Goal: Transaction & Acquisition: Purchase product/service

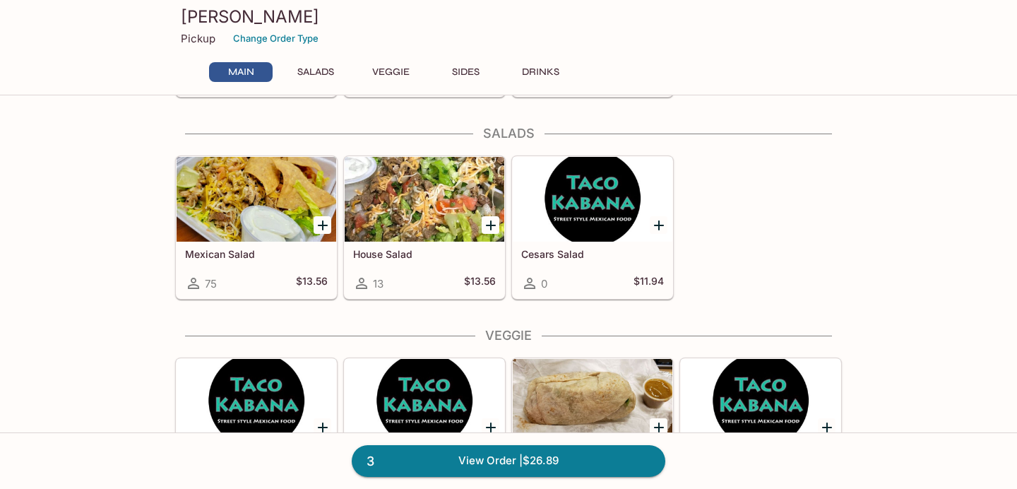
scroll to position [569, 0]
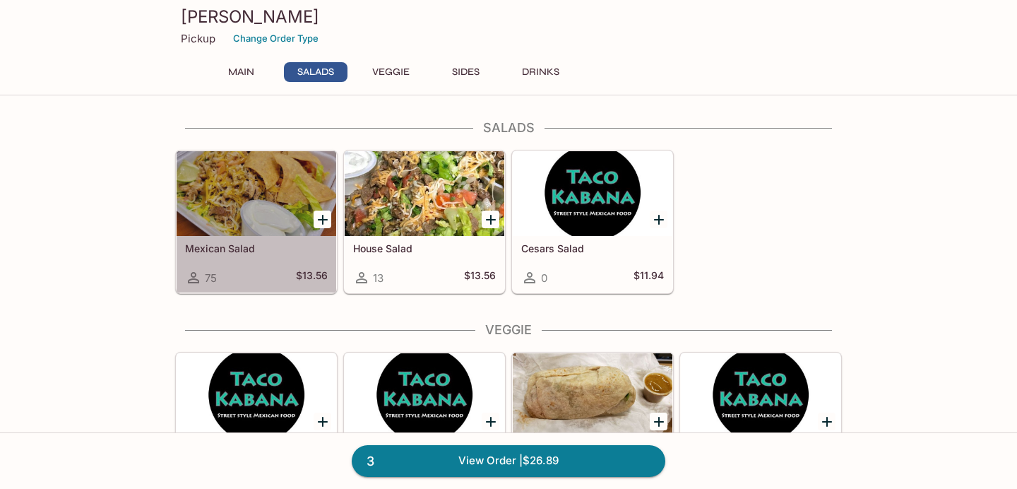
click at [313, 240] on div "Mexican Salad 75 $13.56" at bounding box center [257, 264] width 160 height 56
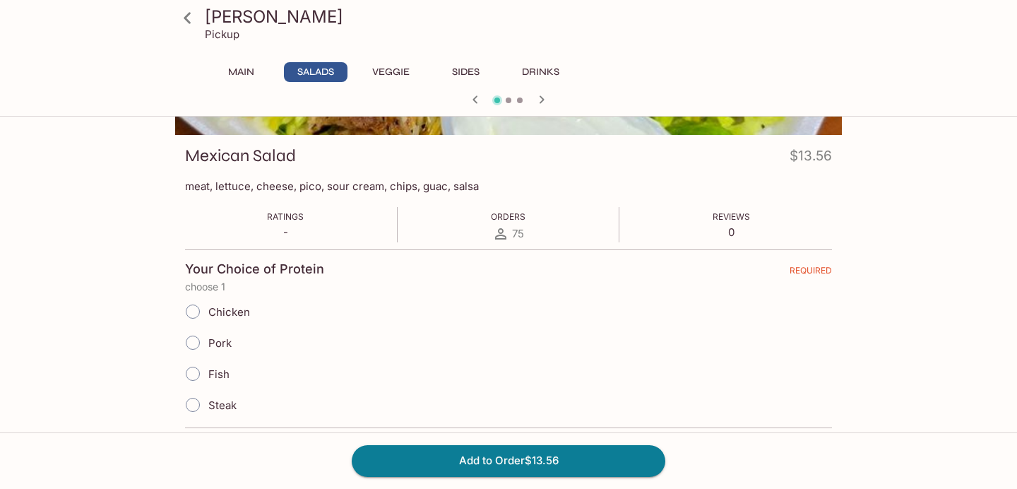
scroll to position [214, 0]
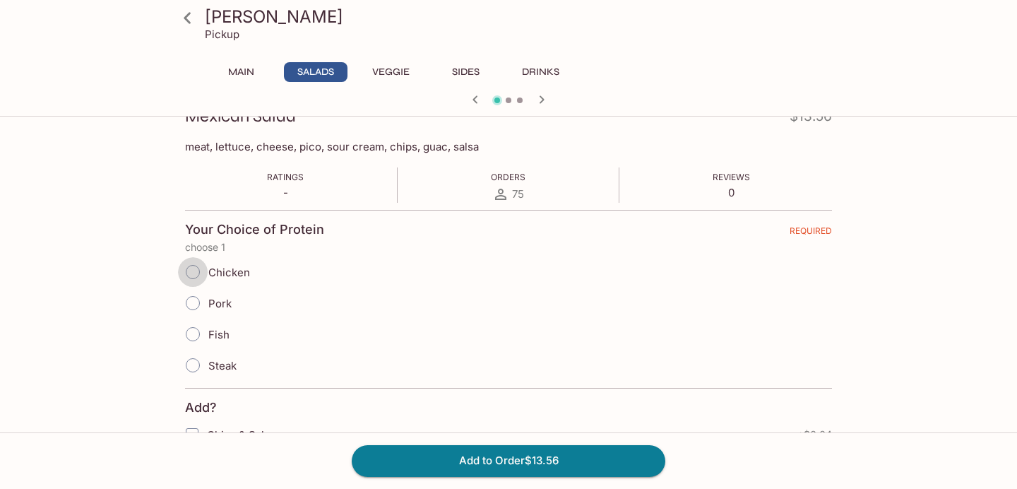
click at [192, 270] on input "Chicken" at bounding box center [193, 272] width 30 height 30
radio input "true"
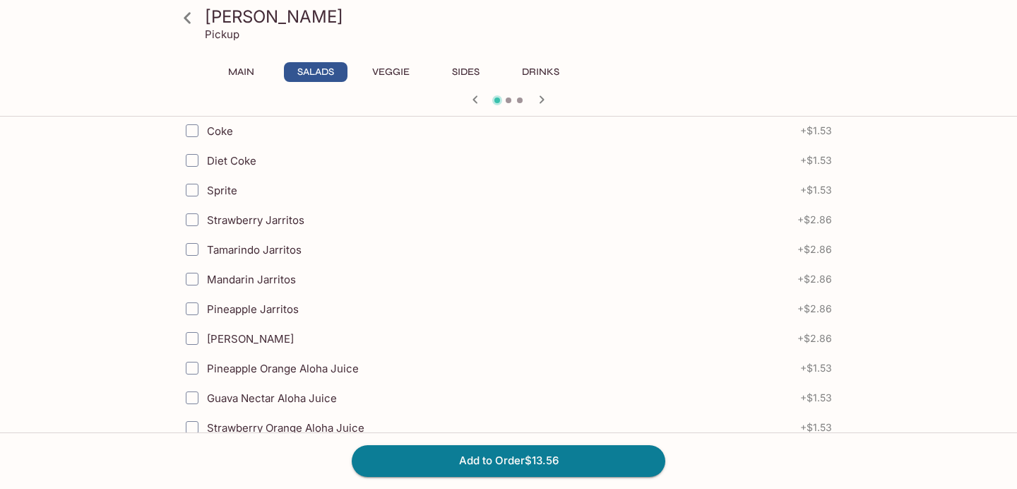
scroll to position [1173, 0]
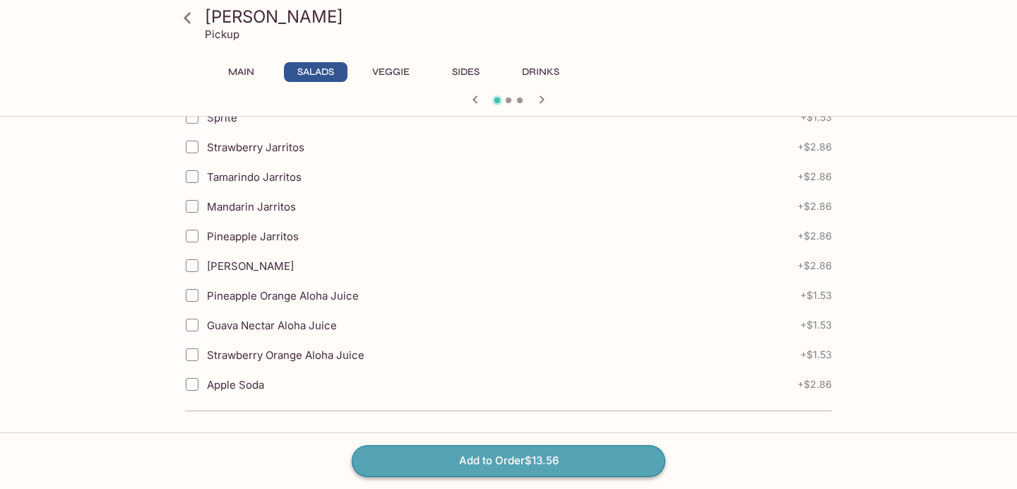
click at [432, 460] on button "Add to Order $13.56" at bounding box center [509, 460] width 314 height 31
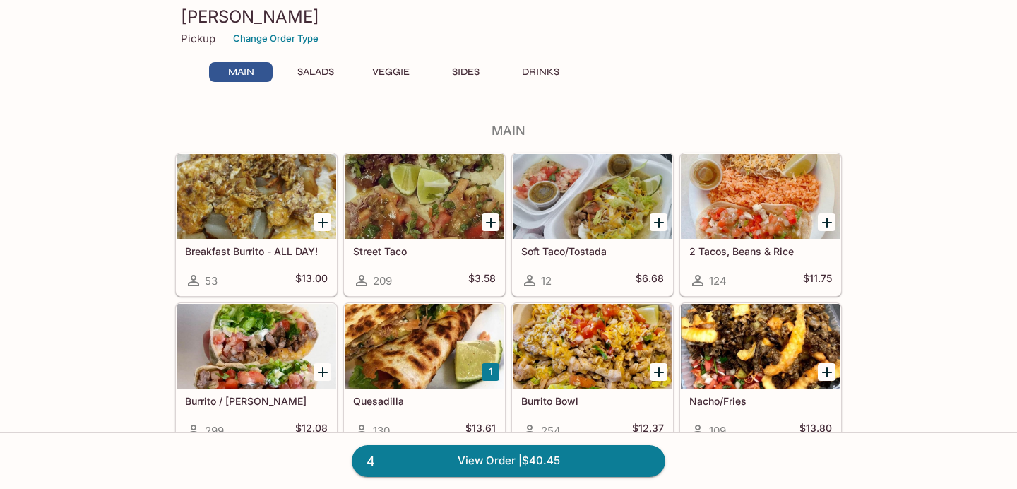
scroll to position [72, 0]
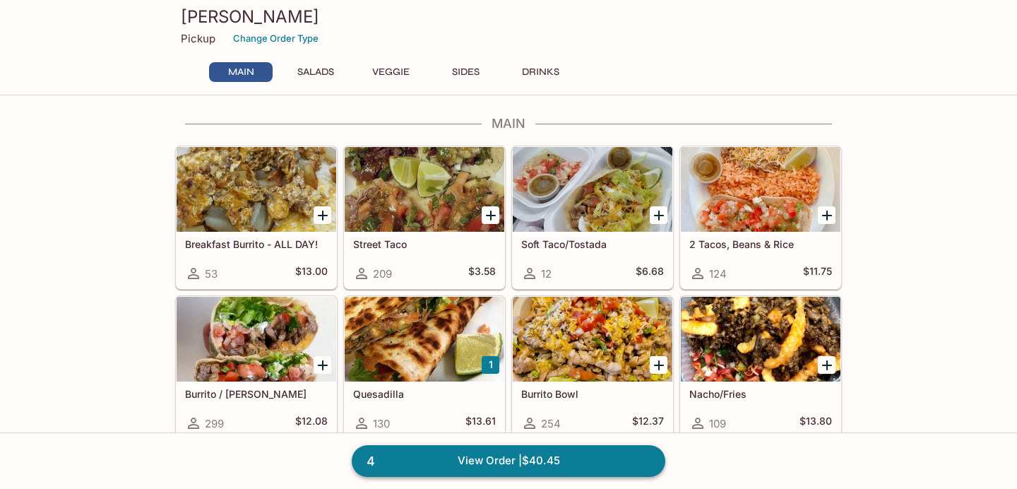
click at [421, 460] on link "4 View Order | $40.45" at bounding box center [509, 460] width 314 height 31
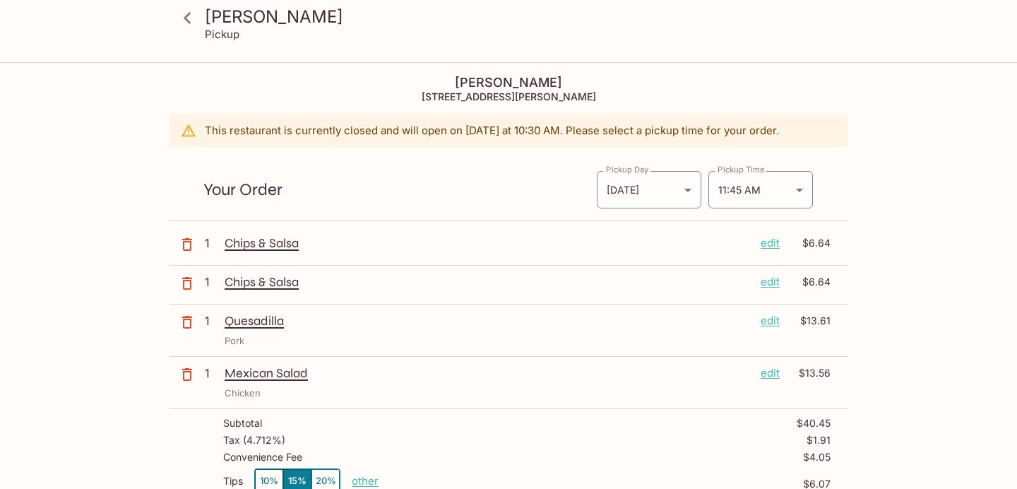
click at [266, 374] on p "Mexican Salad" at bounding box center [487, 373] width 525 height 16
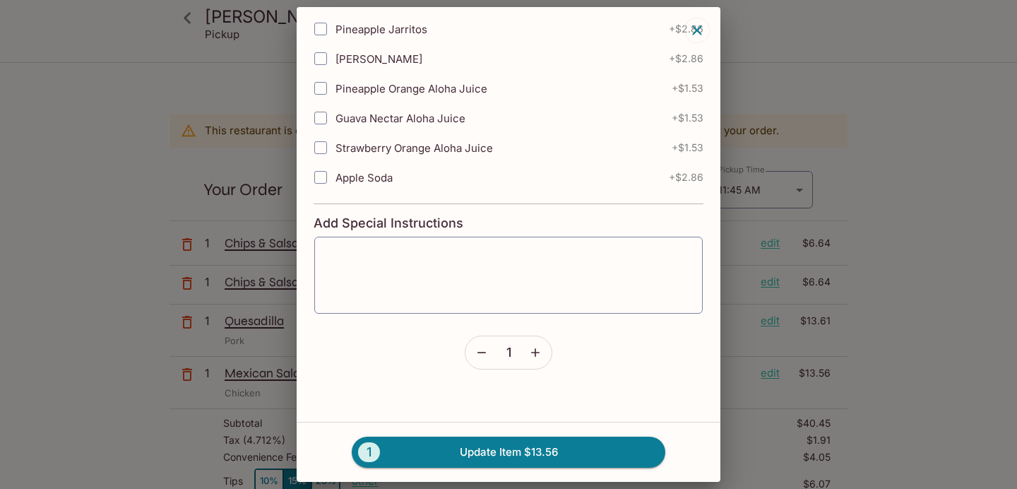
scroll to position [1058, 0]
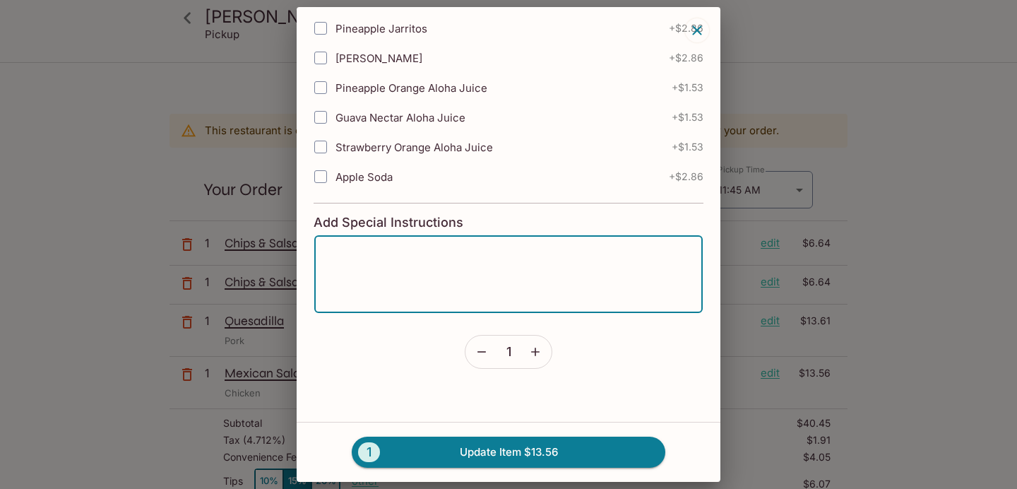
click at [478, 291] on textarea at bounding box center [508, 274] width 369 height 54
type textarea "No sour cream"
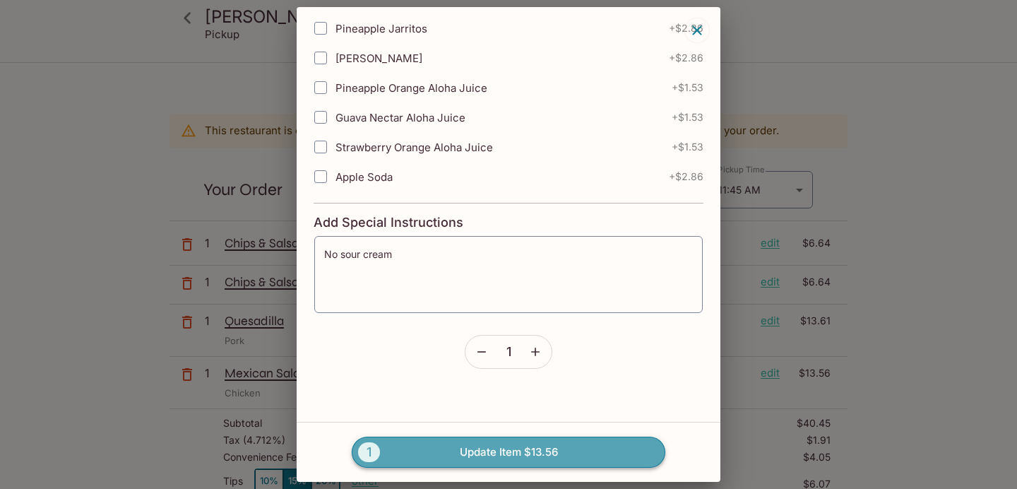
click at [449, 448] on button "1 Update Item $13.56" at bounding box center [509, 451] width 314 height 31
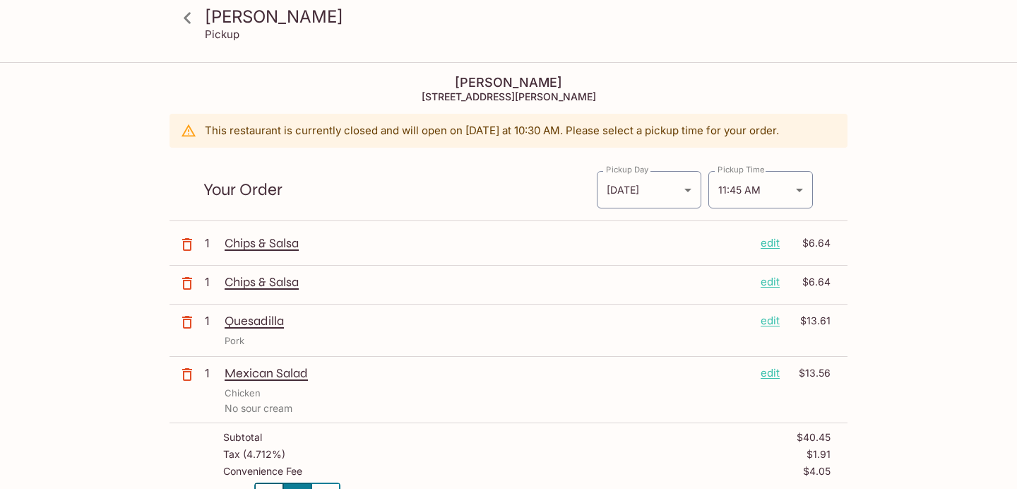
click at [186, 20] on icon at bounding box center [187, 17] width 7 height 11
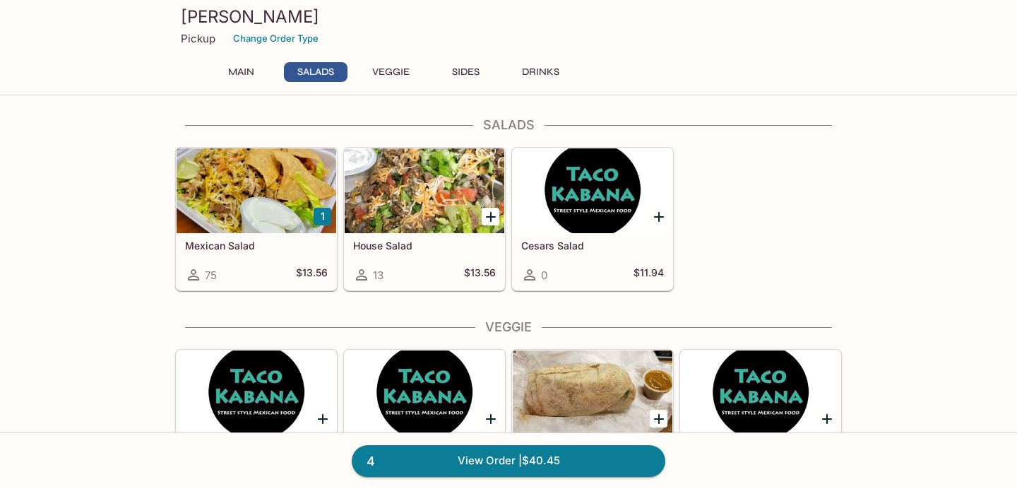
scroll to position [576, 0]
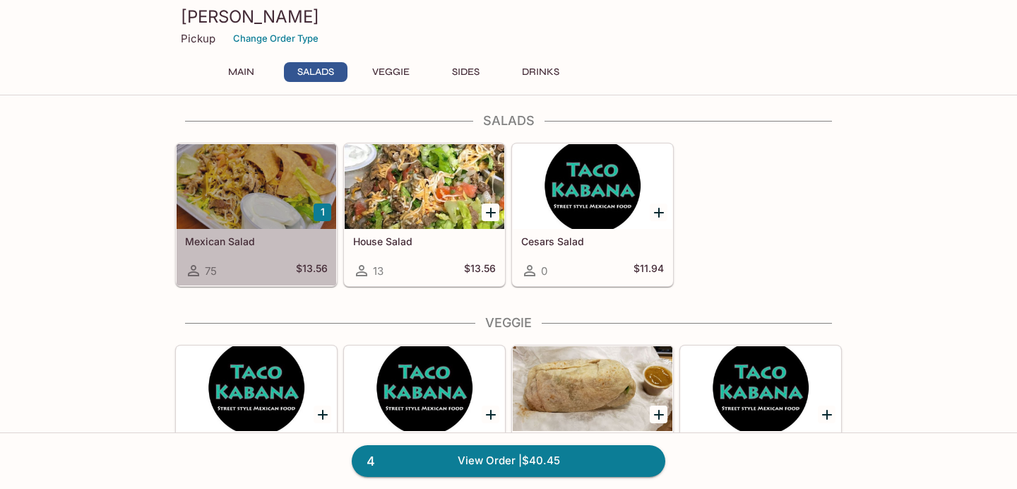
click at [263, 219] on div at bounding box center [257, 186] width 160 height 85
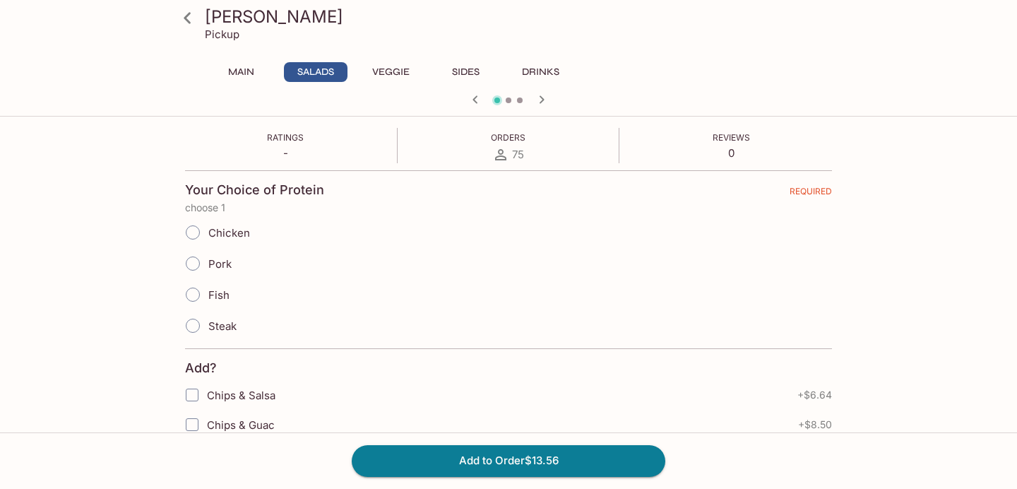
scroll to position [255, 0]
click at [194, 323] on input "Steak" at bounding box center [193, 324] width 30 height 30
radio input "true"
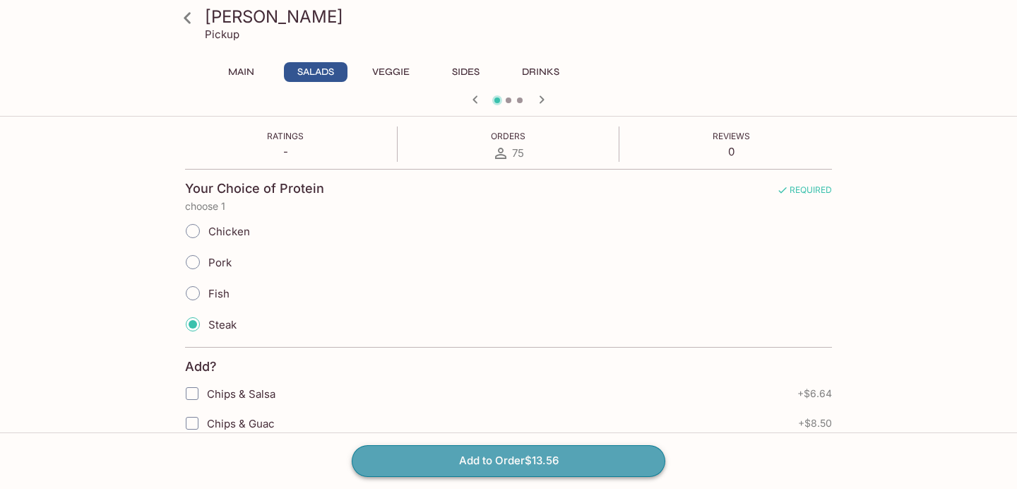
click at [415, 466] on button "Add to Order $13.56" at bounding box center [509, 460] width 314 height 31
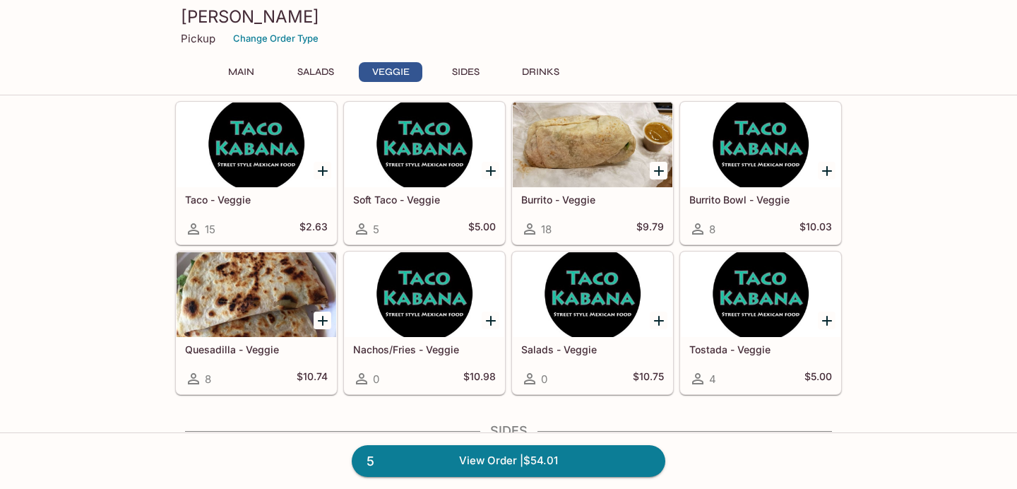
scroll to position [827, 0]
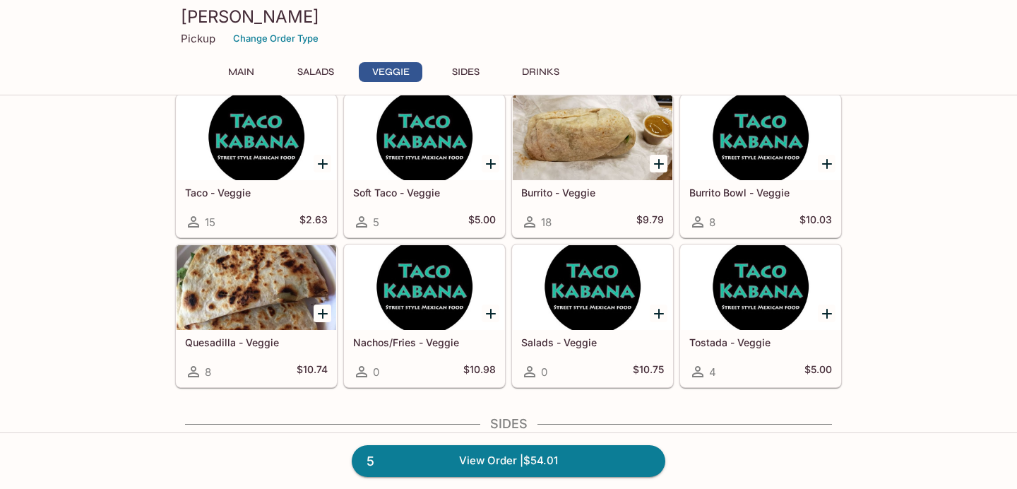
click at [222, 283] on div at bounding box center [257, 287] width 160 height 85
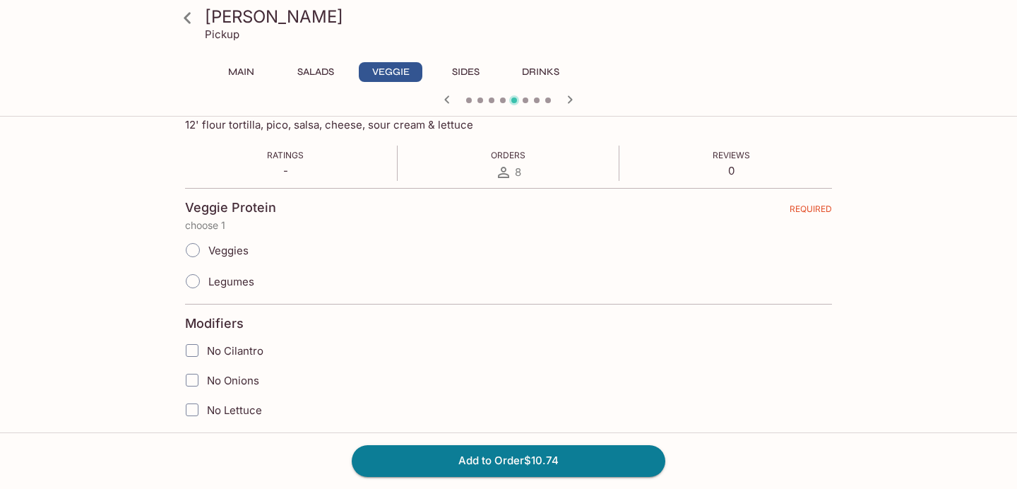
scroll to position [233, 0]
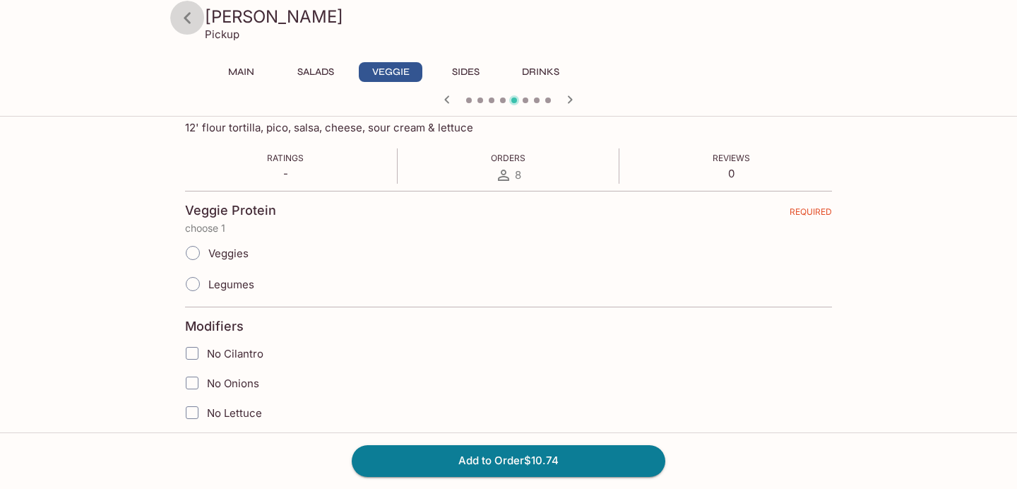
click at [188, 19] on icon at bounding box center [187, 18] width 25 height 25
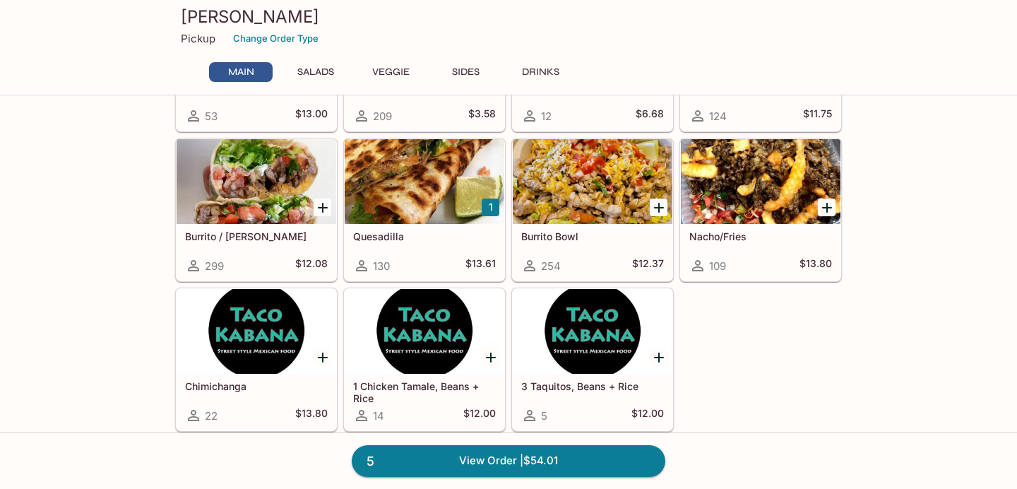
scroll to position [177, 0]
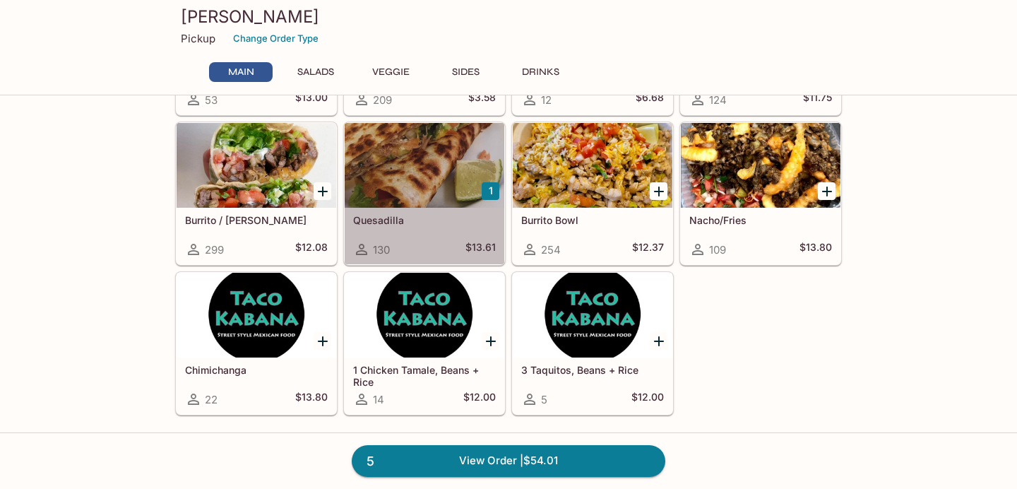
click at [437, 218] on h5 "Quesadilla" at bounding box center [424, 220] width 143 height 12
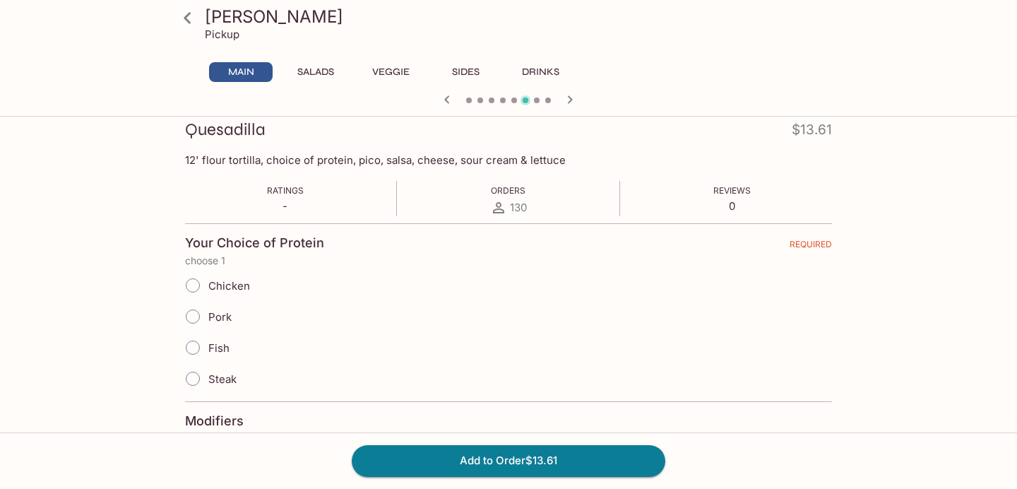
scroll to position [202, 0]
click at [198, 316] on input "Pork" at bounding box center [193, 315] width 30 height 30
radio input "true"
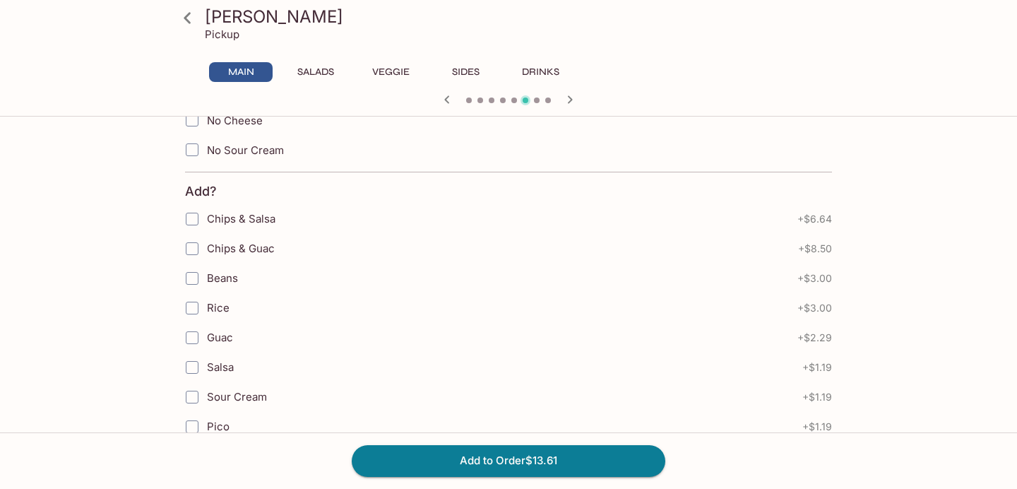
scroll to position [679, 0]
click at [189, 335] on input "Guac" at bounding box center [192, 335] width 28 height 28
checkbox input "true"
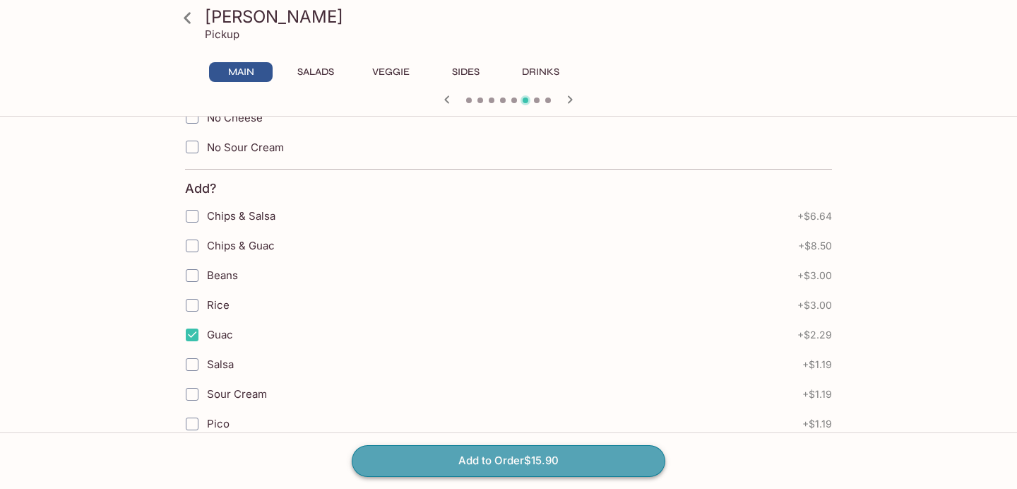
click at [412, 461] on button "Add to Order $15.90" at bounding box center [509, 460] width 314 height 31
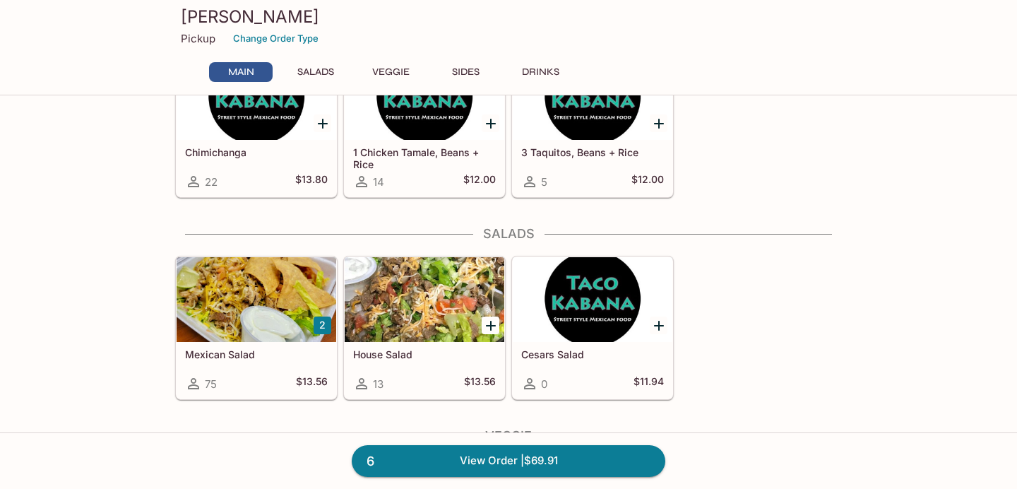
scroll to position [421, 0]
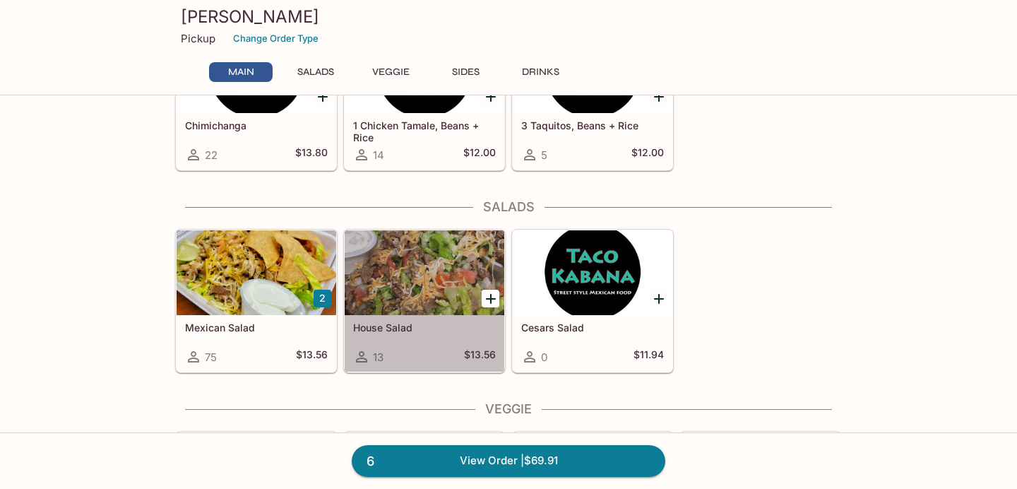
click at [408, 292] on div at bounding box center [425, 272] width 160 height 85
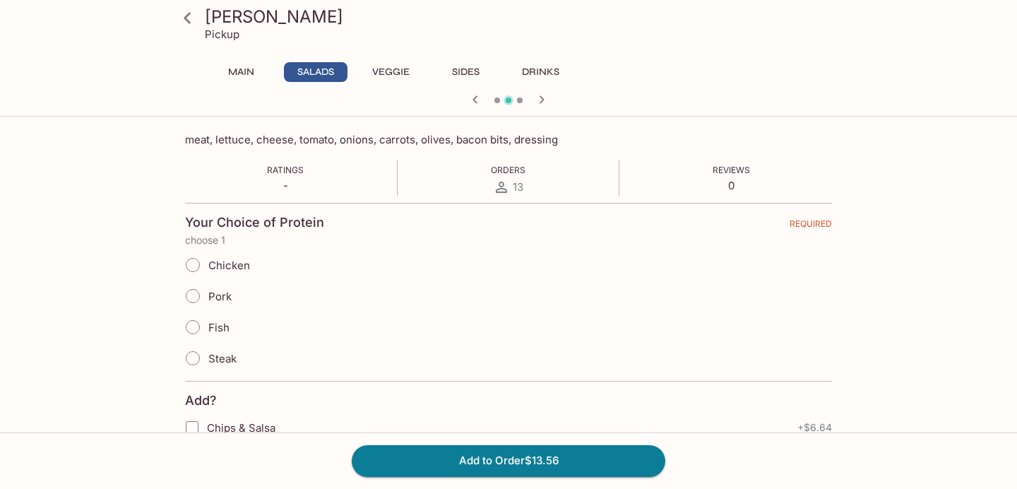
scroll to position [244, 0]
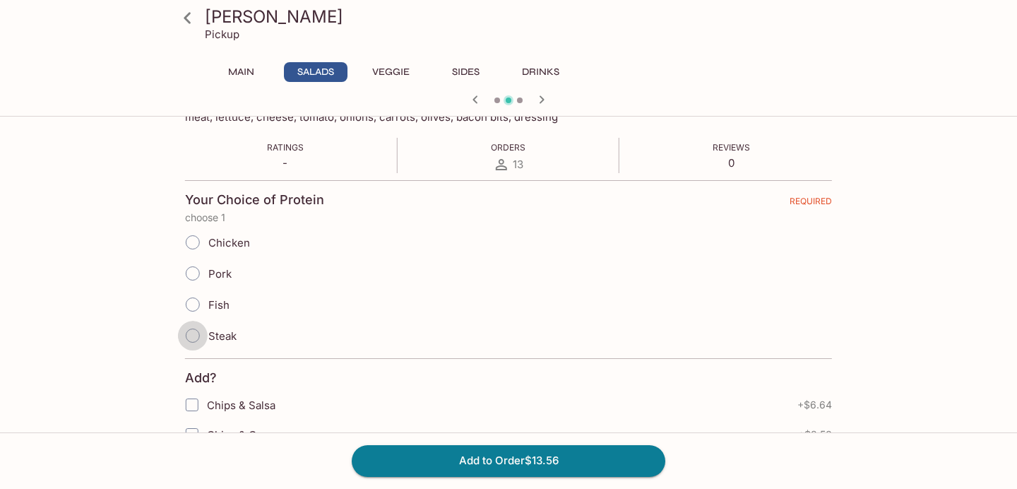
click at [191, 336] on input "Steak" at bounding box center [193, 336] width 30 height 30
click at [192, 336] on input "Steak" at bounding box center [193, 336] width 30 height 30
radio input "true"
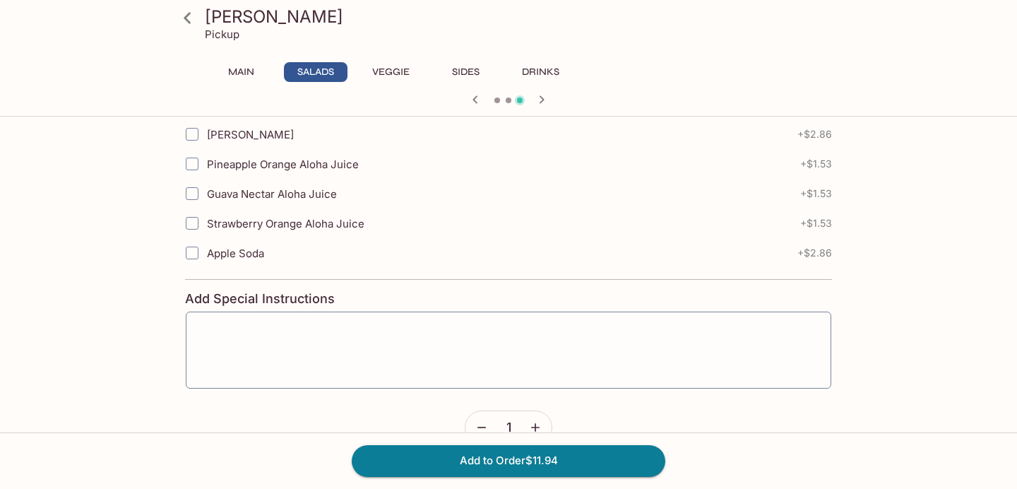
scroll to position [1327, 0]
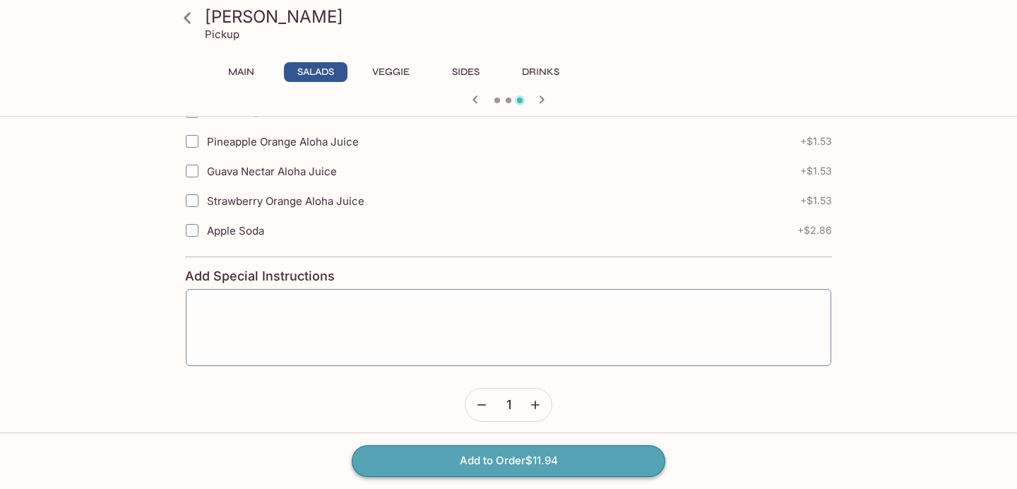
click at [432, 453] on button "Add to Order $11.94" at bounding box center [509, 460] width 314 height 31
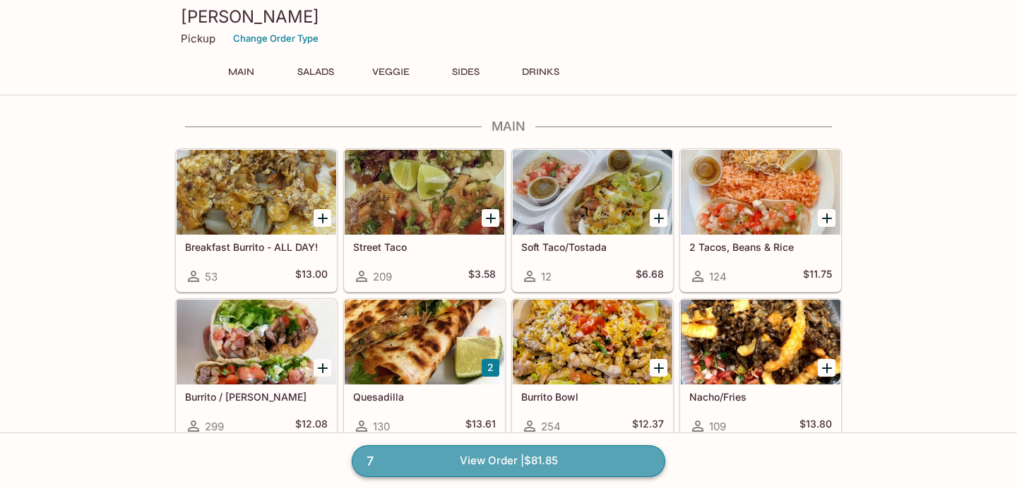
click at [413, 462] on link "7 View Order | $81.85" at bounding box center [509, 460] width 314 height 31
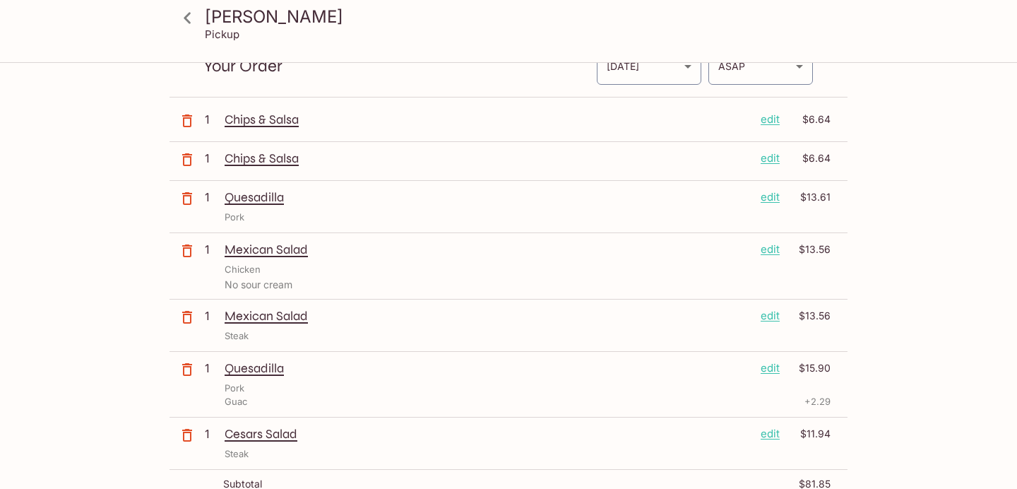
scroll to position [71, 0]
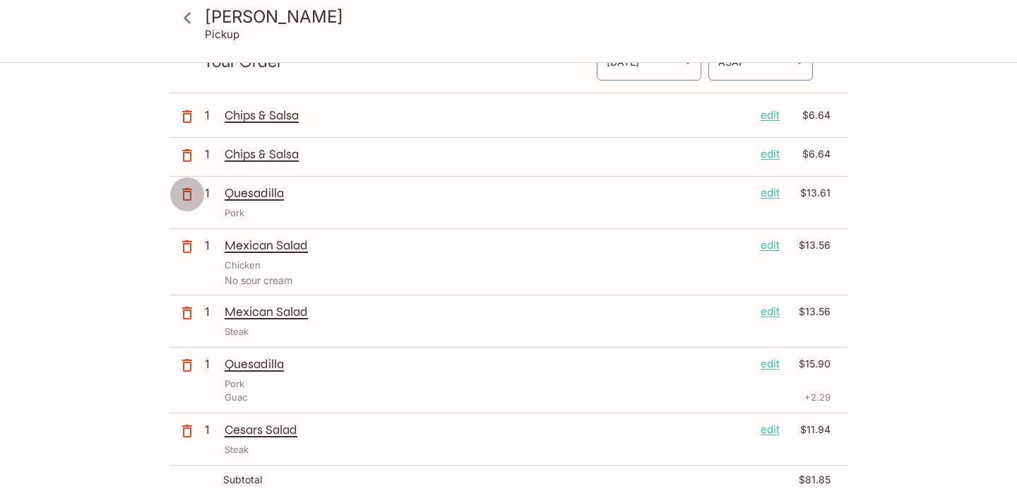
click at [186, 196] on icon "button" at bounding box center [187, 194] width 17 height 17
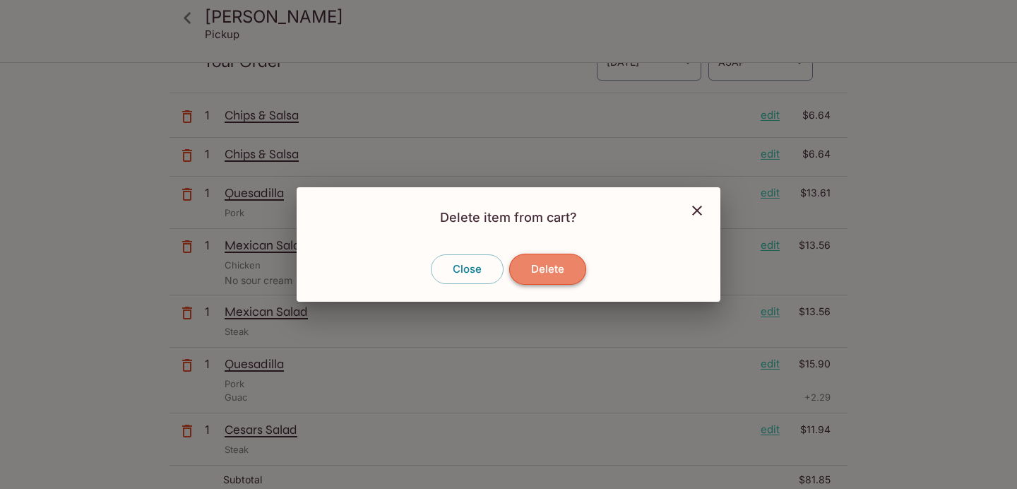
click at [549, 266] on button "Delete" at bounding box center [547, 269] width 77 height 31
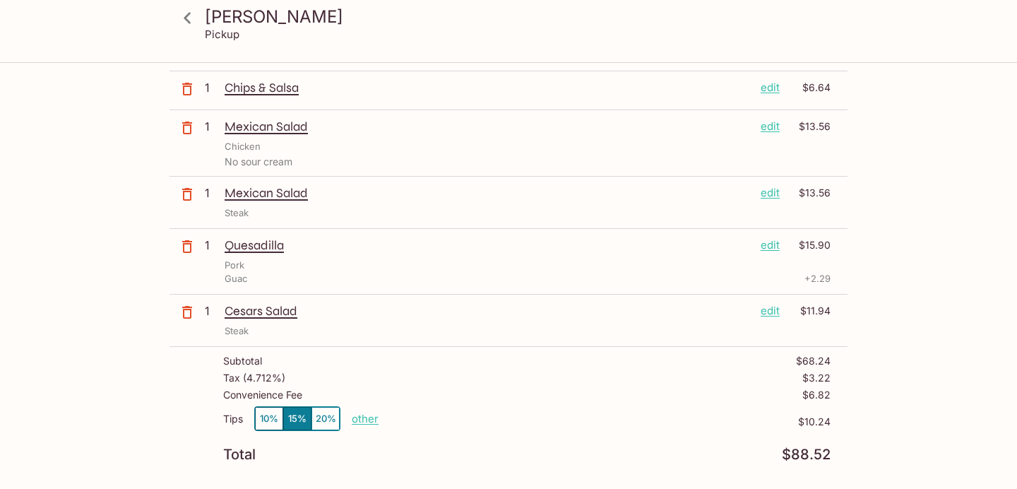
scroll to position [144, 0]
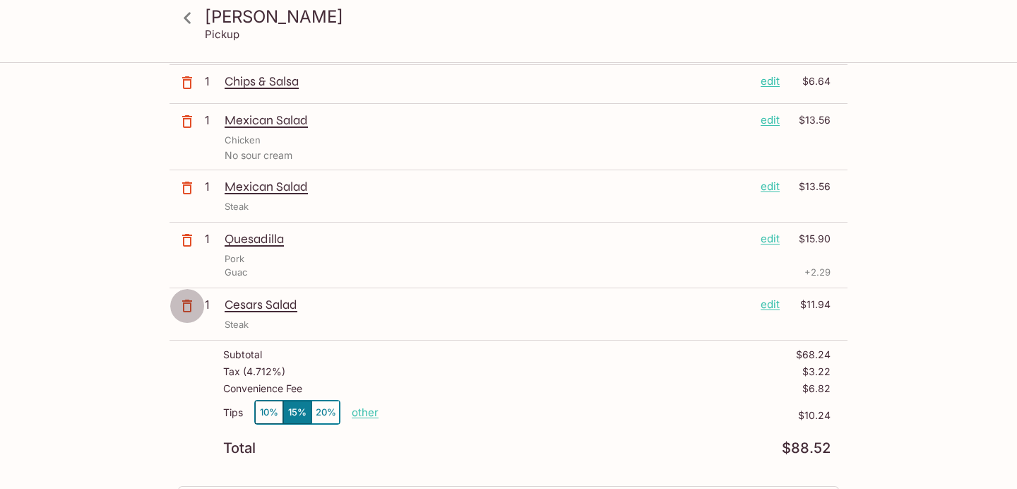
click at [185, 309] on icon "button" at bounding box center [187, 305] width 17 height 17
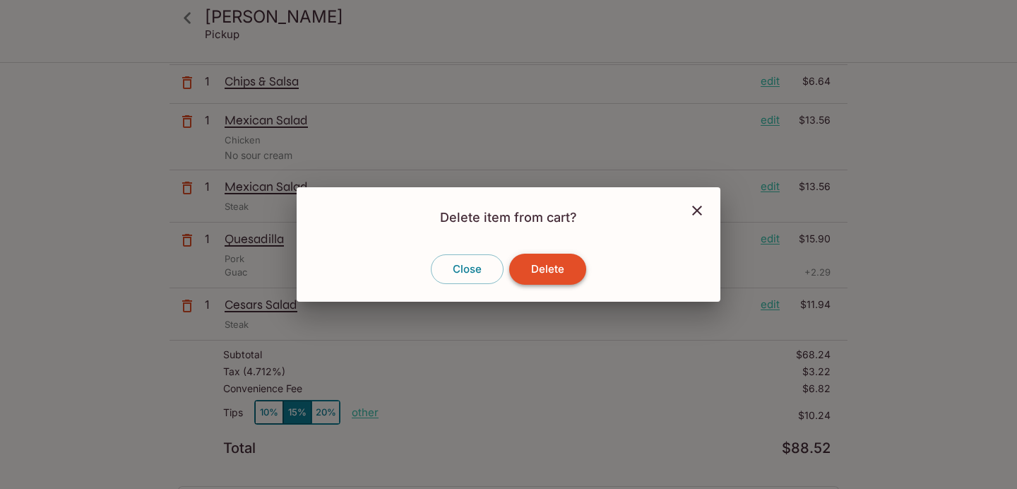
click at [563, 268] on button "Delete" at bounding box center [547, 269] width 77 height 31
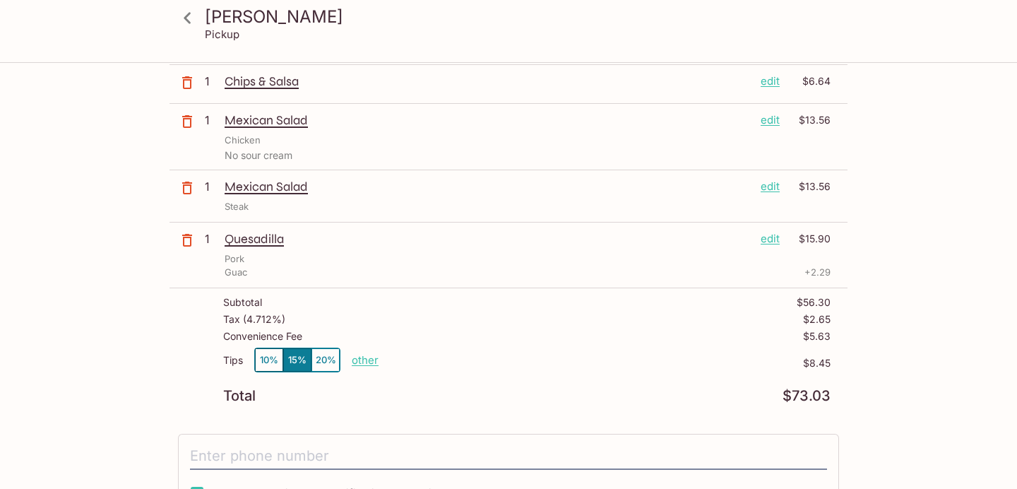
scroll to position [0, 0]
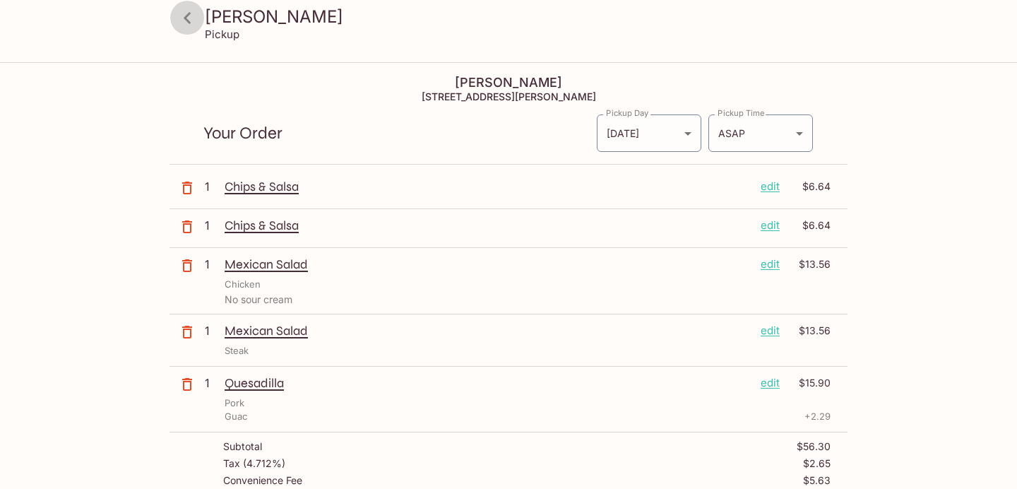
click at [186, 16] on icon at bounding box center [187, 17] width 7 height 11
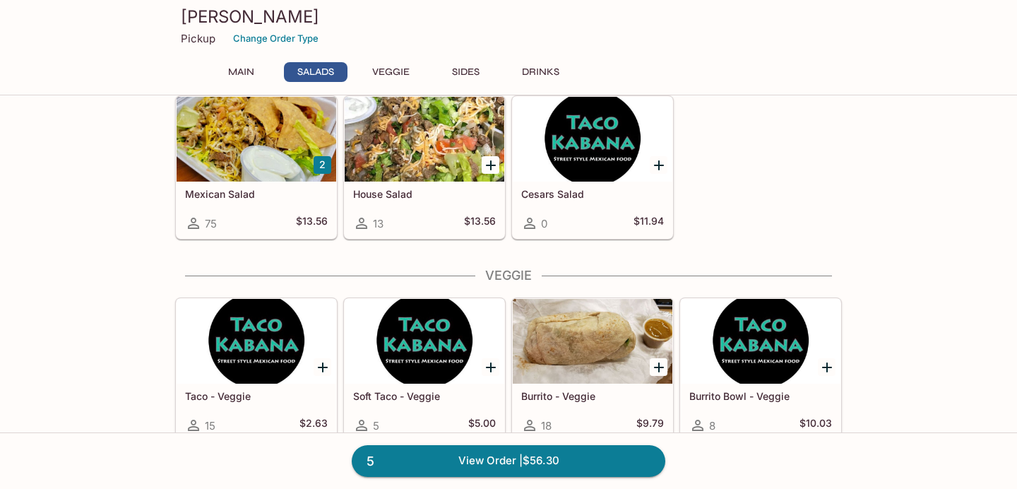
scroll to position [553, 0]
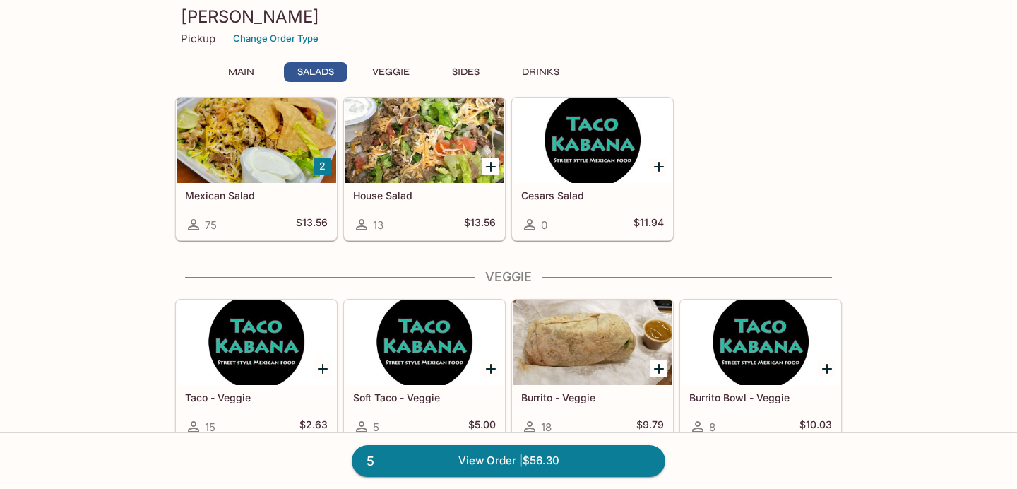
click at [414, 165] on div at bounding box center [425, 140] width 160 height 85
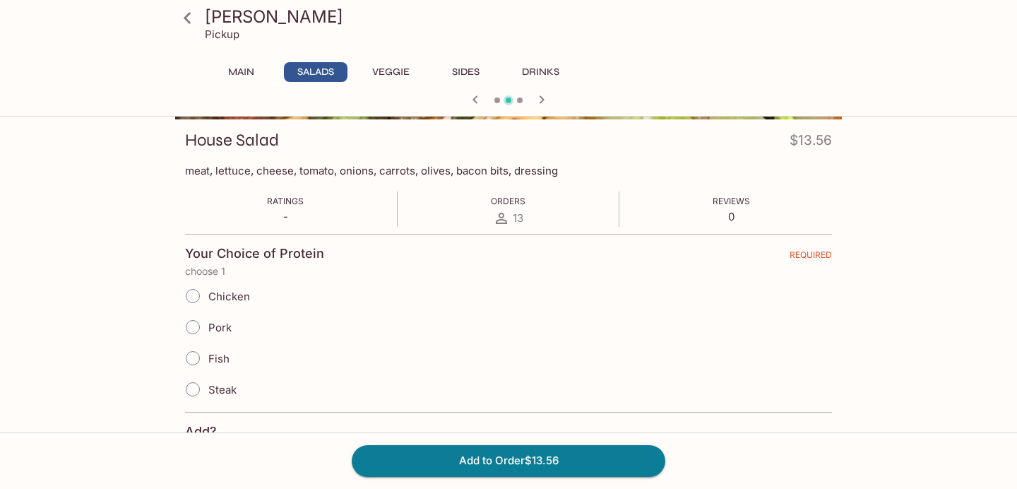
scroll to position [220, 0]
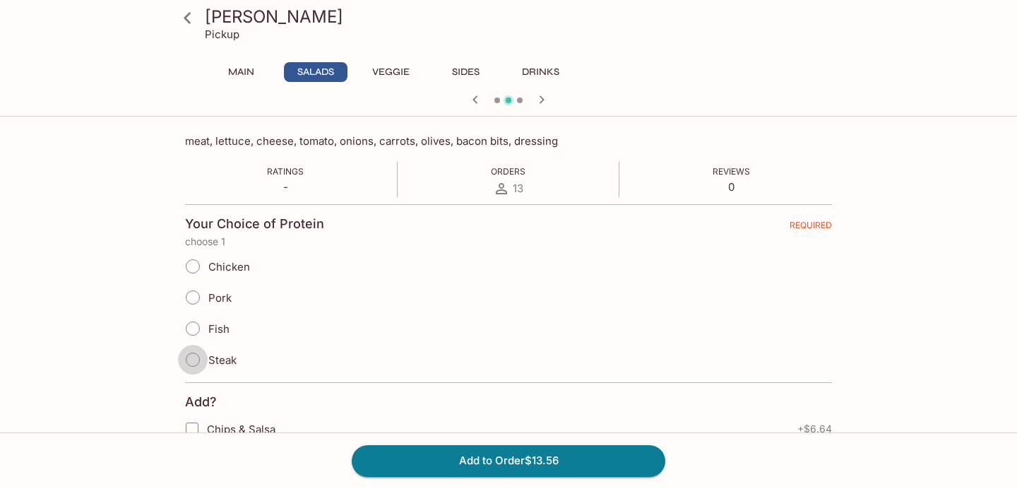
click at [189, 362] on input "Steak" at bounding box center [193, 360] width 30 height 30
radio input "true"
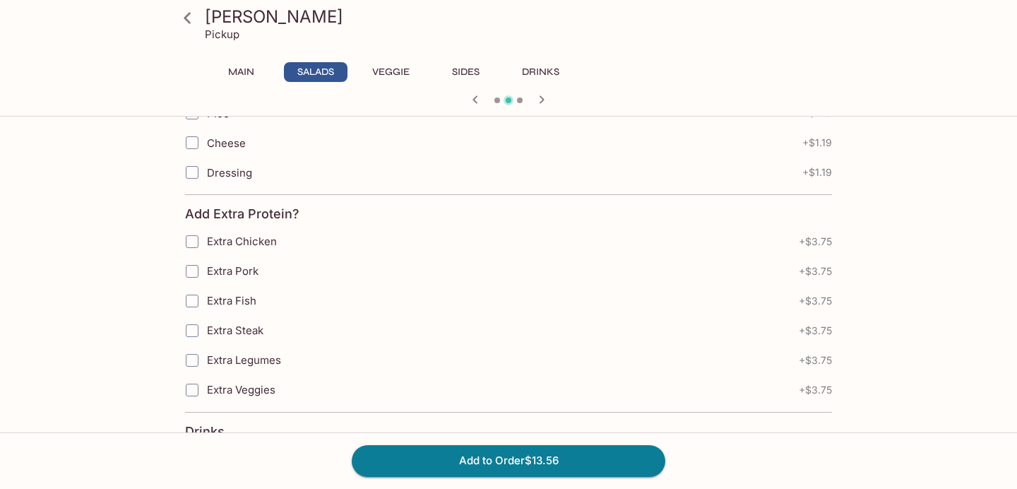
scroll to position [756, 0]
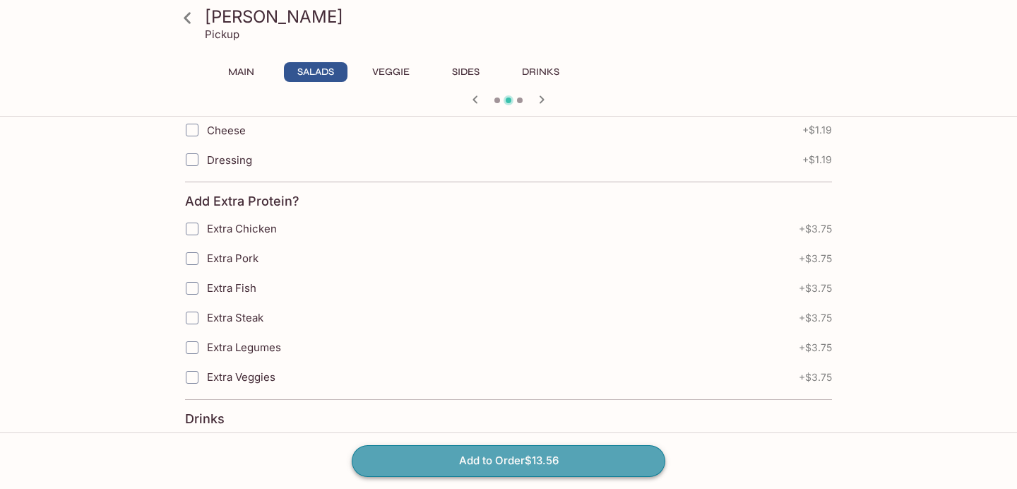
click at [428, 456] on button "Add to Order $13.56" at bounding box center [509, 460] width 314 height 31
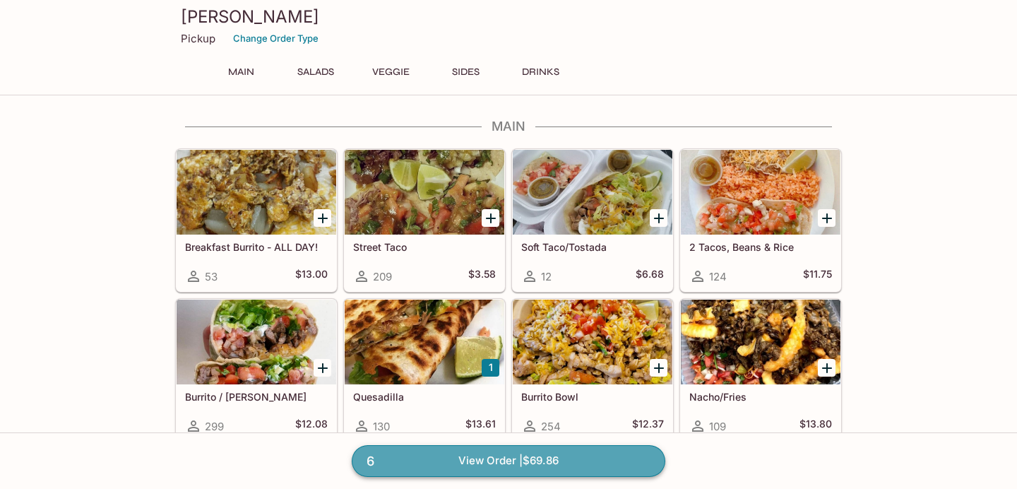
click at [398, 463] on link "6 View Order | $69.86" at bounding box center [509, 460] width 314 height 31
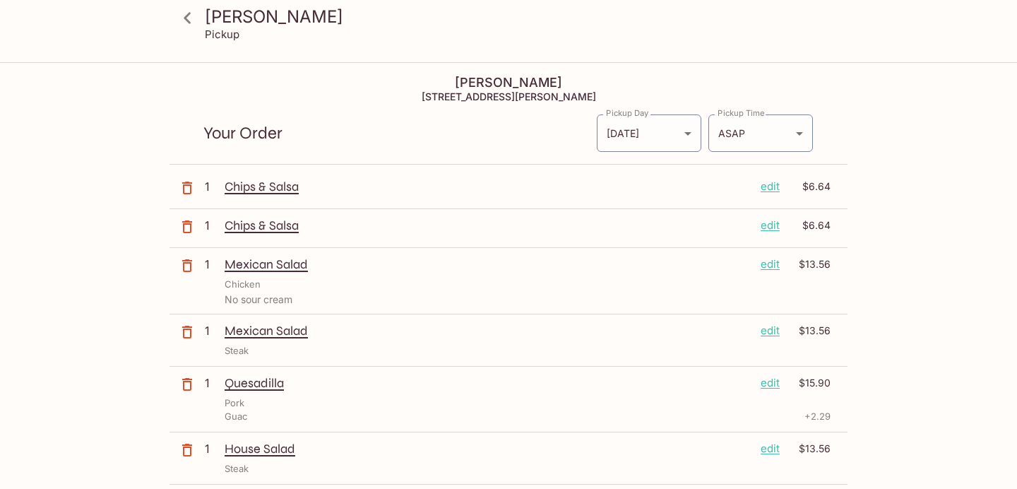
click at [189, 20] on icon at bounding box center [187, 17] width 7 height 11
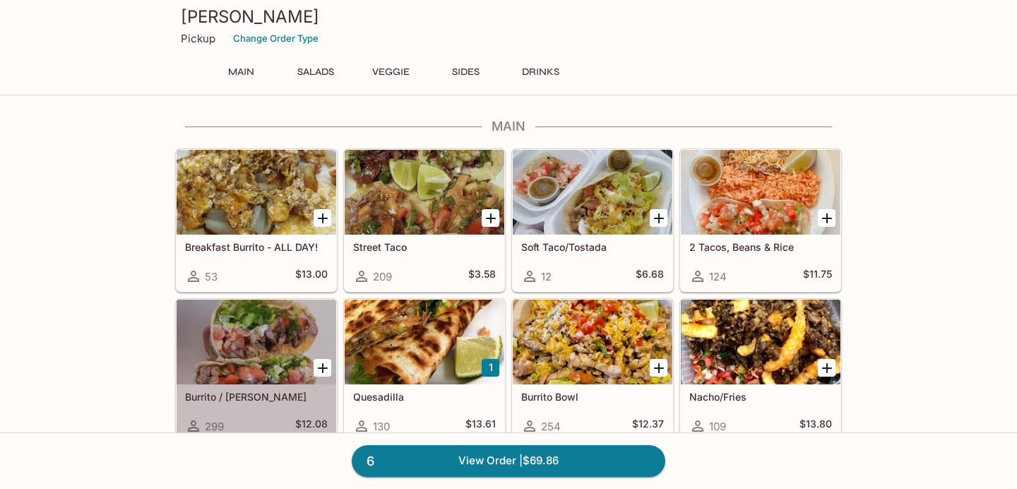
click at [221, 333] on div at bounding box center [257, 341] width 160 height 85
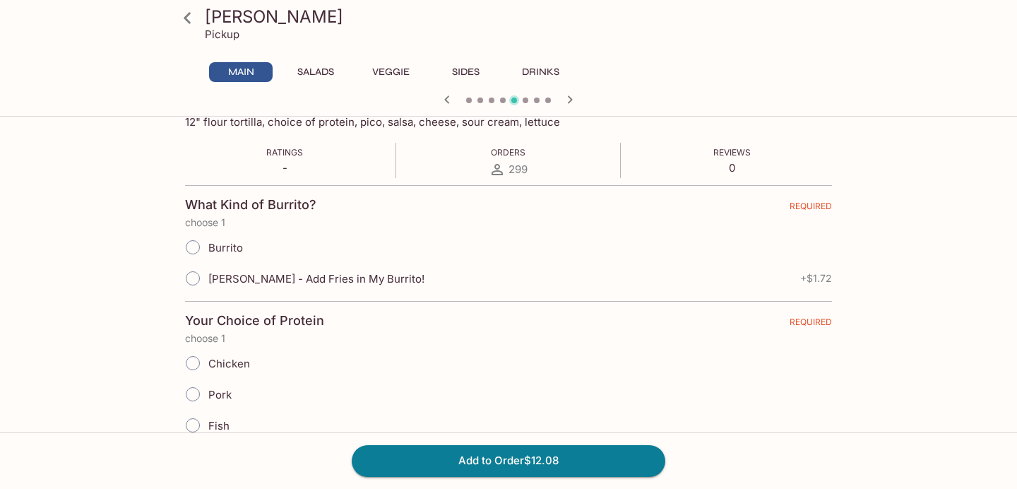
scroll to position [246, 0]
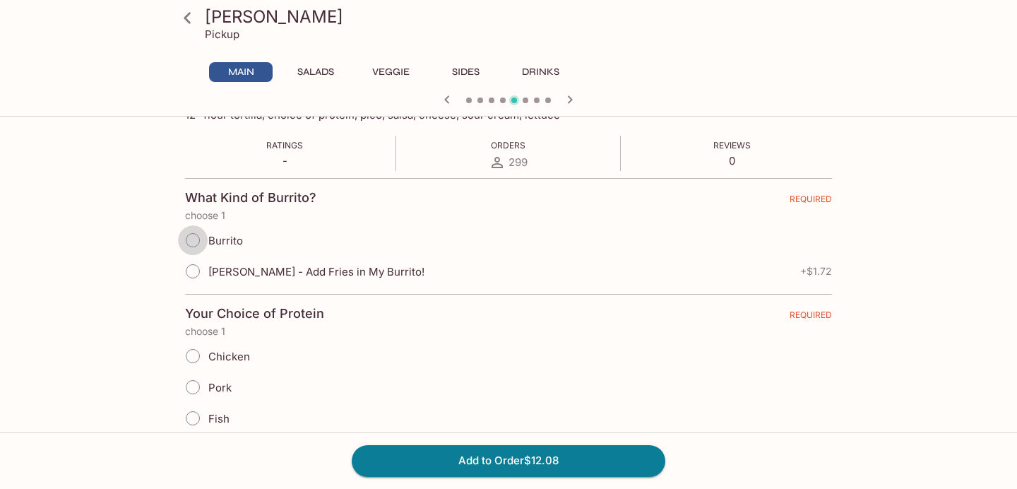
click at [189, 240] on input "Burrito" at bounding box center [193, 240] width 30 height 30
radio input "true"
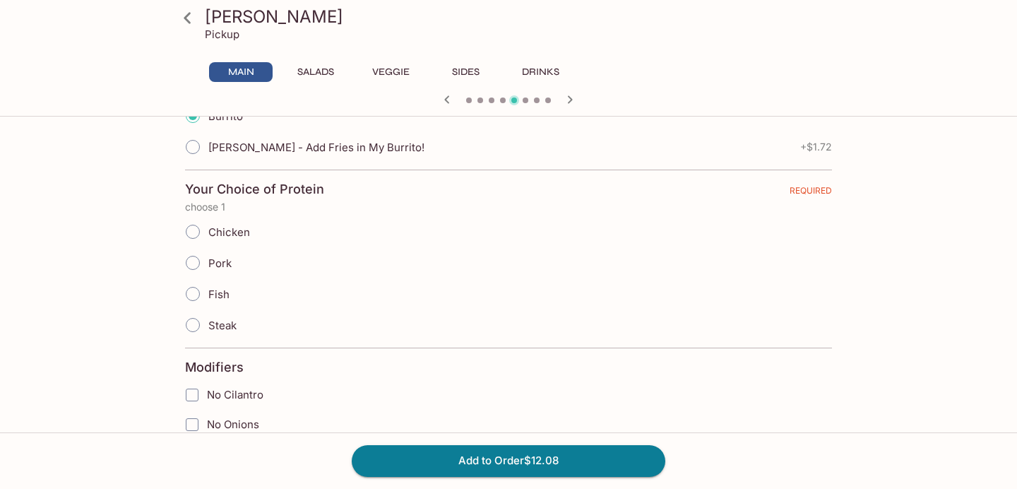
scroll to position [382, 0]
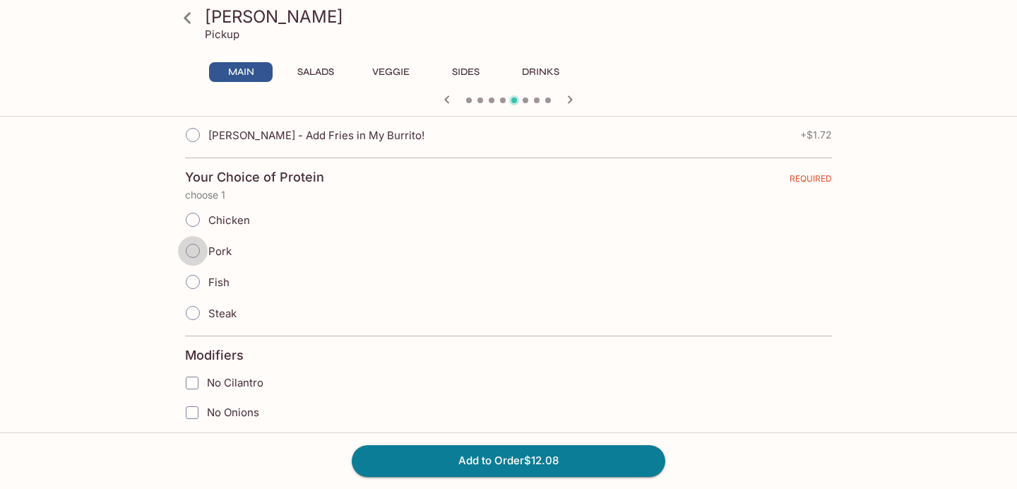
drag, startPoint x: 191, startPoint y: 251, endPoint x: 265, endPoint y: 276, distance: 77.5
click at [192, 251] on input "Pork" at bounding box center [193, 251] width 30 height 30
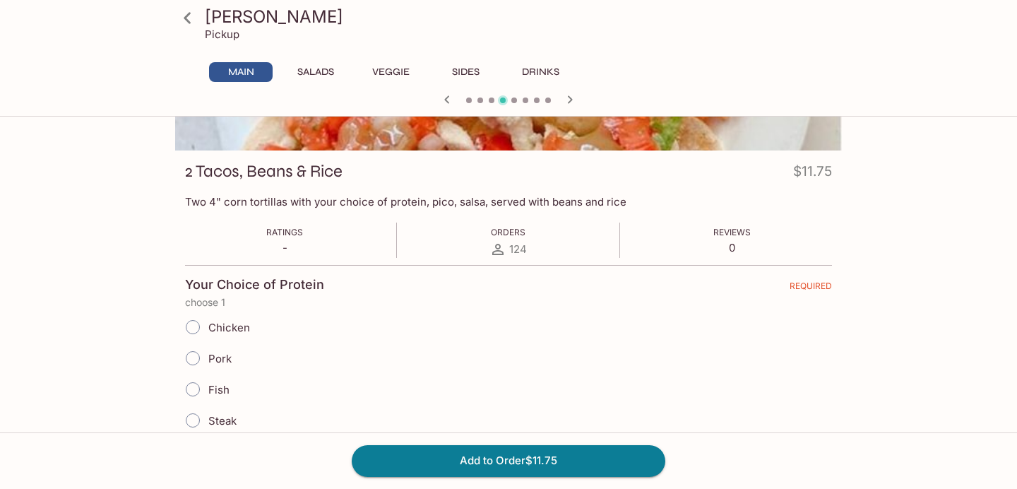
scroll to position [147, 0]
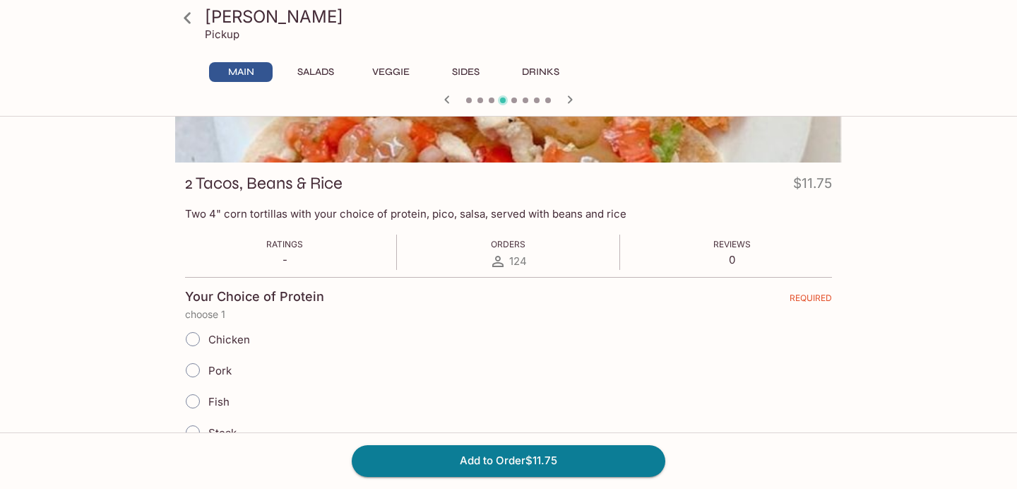
click at [190, 20] on icon at bounding box center [187, 18] width 25 height 25
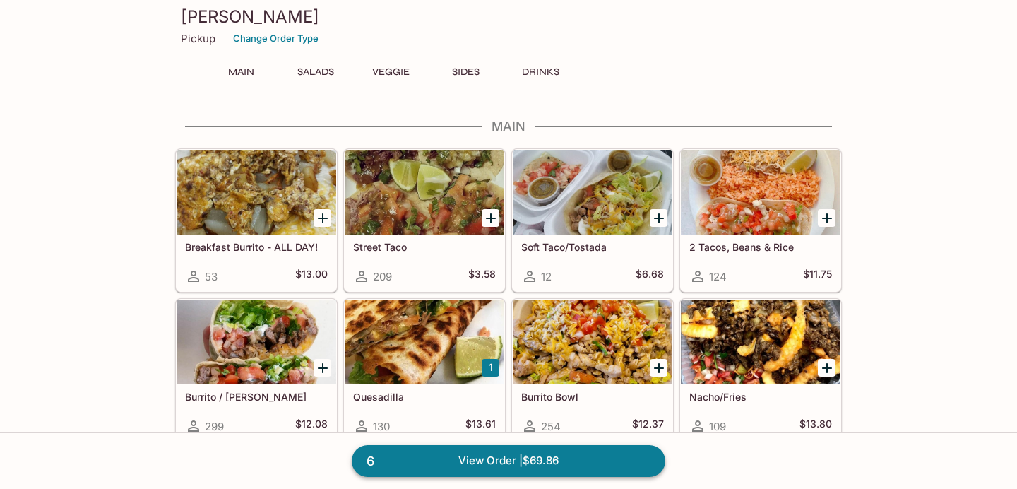
click at [401, 454] on link "6 View Order | $69.86" at bounding box center [509, 460] width 314 height 31
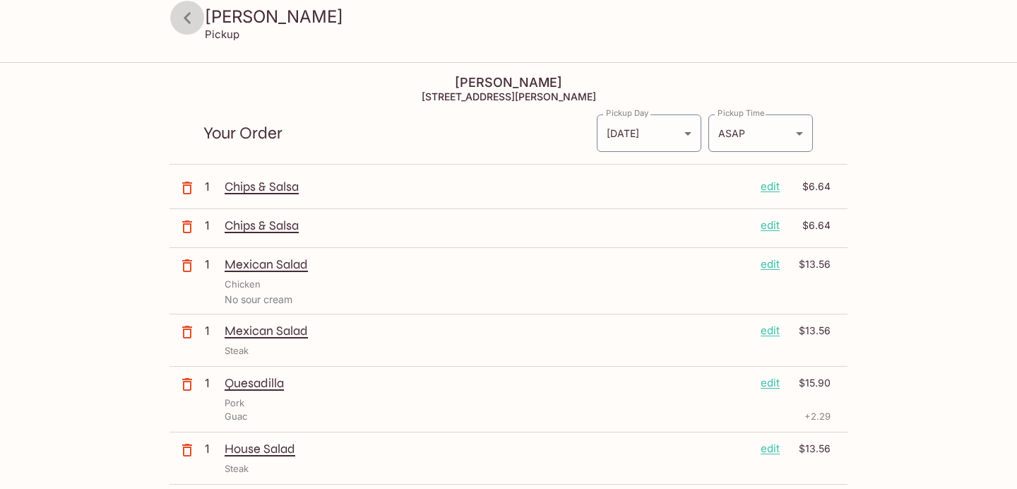
click at [187, 23] on icon at bounding box center [187, 18] width 25 height 25
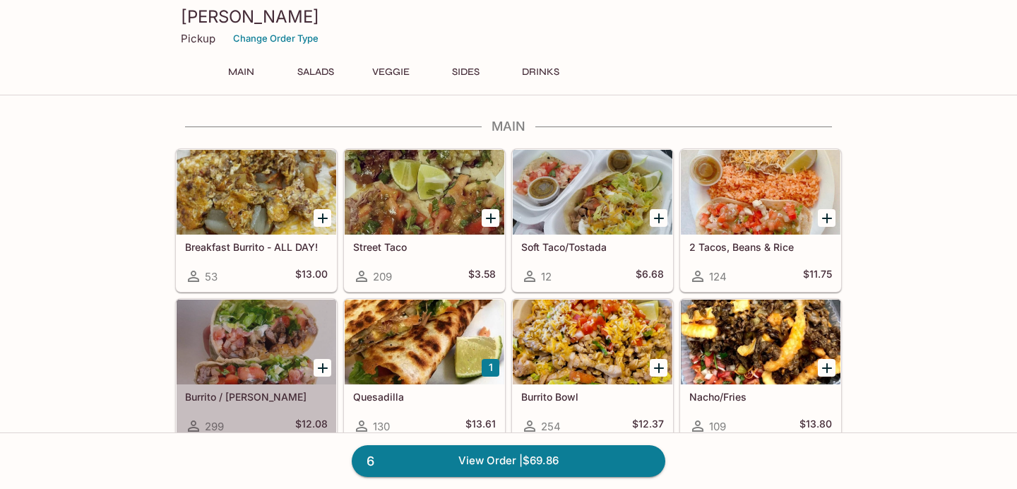
click at [258, 343] on div at bounding box center [257, 341] width 160 height 85
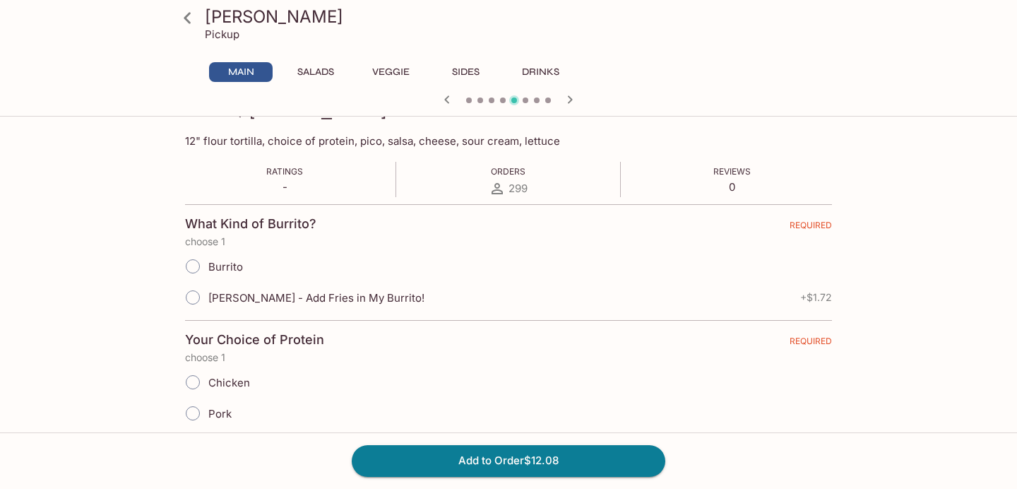
scroll to position [220, 0]
click at [196, 268] on input "Burrito" at bounding box center [193, 266] width 30 height 30
radio input "true"
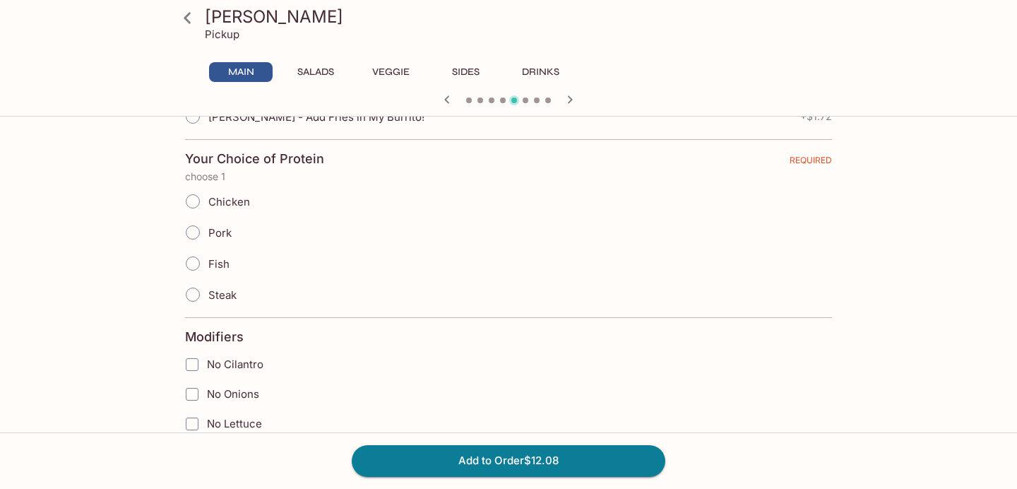
scroll to position [402, 0]
click at [191, 232] on input "Pork" at bounding box center [193, 231] width 30 height 30
radio input "true"
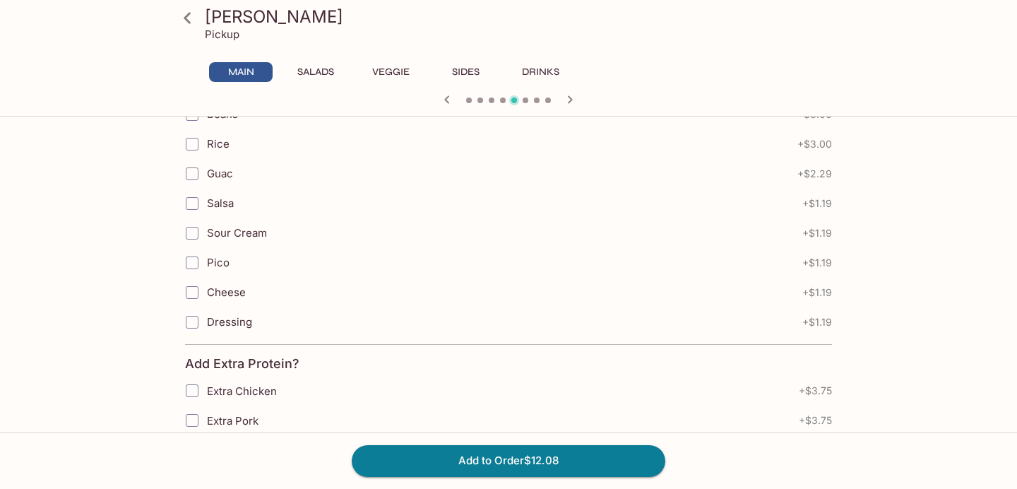
scroll to position [955, 0]
click at [191, 206] on input "Salsa" at bounding box center [192, 205] width 28 height 28
checkbox input "true"
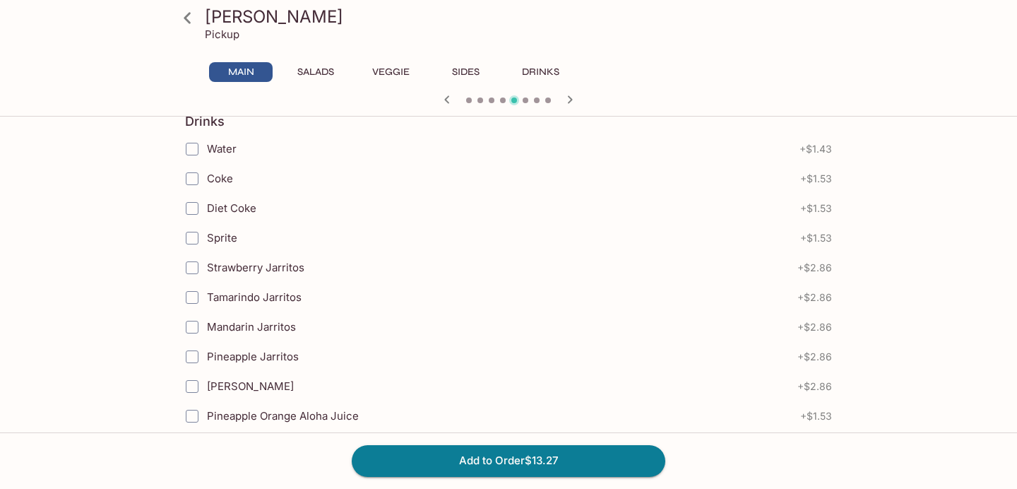
scroll to position [1547, 0]
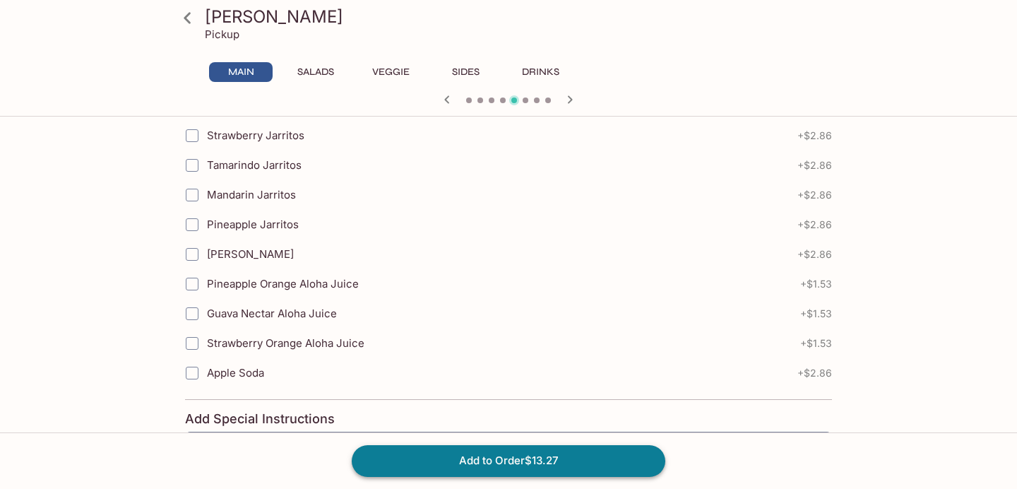
click at [442, 460] on button "Add to Order $13.27" at bounding box center [509, 460] width 314 height 31
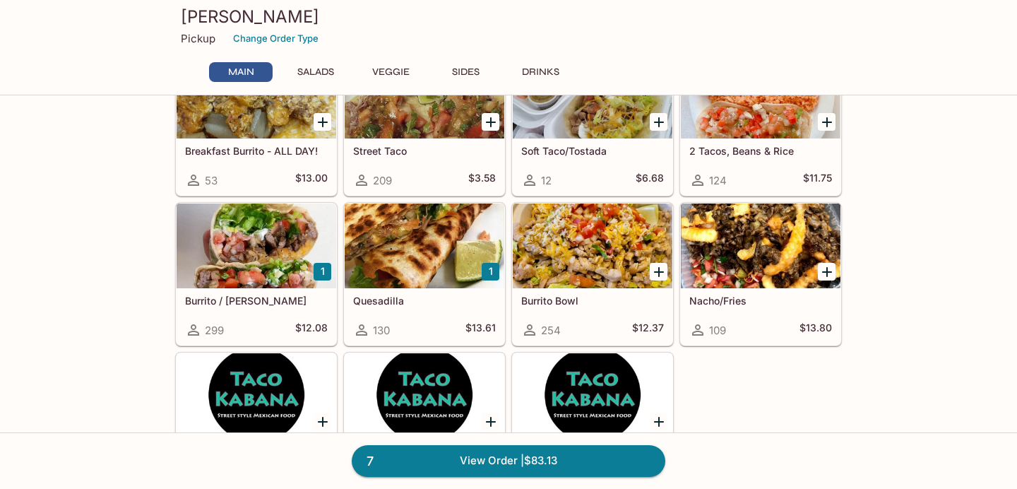
scroll to position [121, 0]
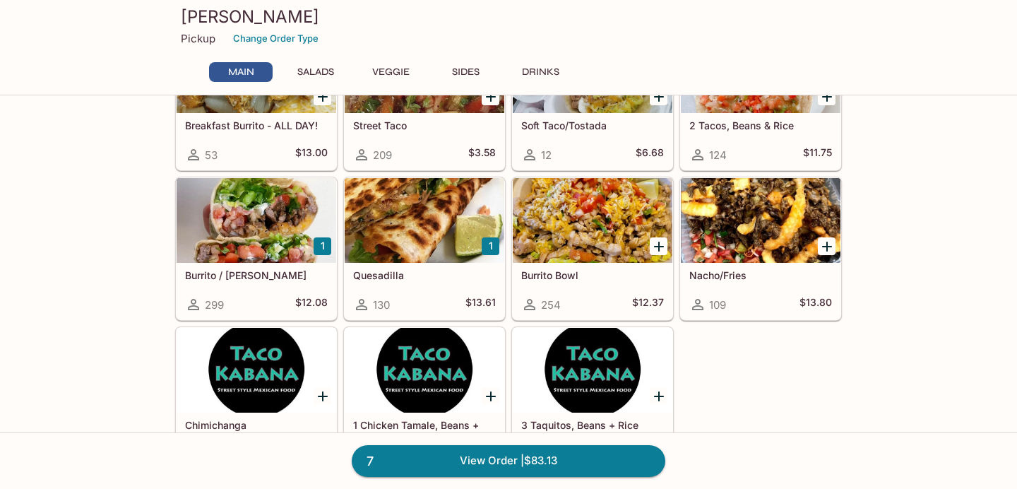
click at [425, 255] on div at bounding box center [425, 220] width 160 height 85
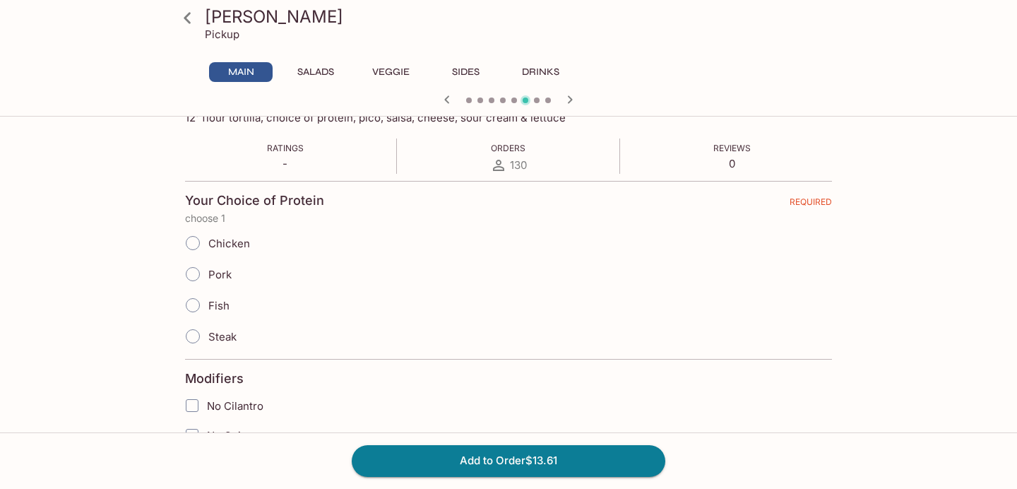
scroll to position [244, 0]
click at [190, 332] on input "Steak" at bounding box center [193, 336] width 30 height 30
radio input "true"
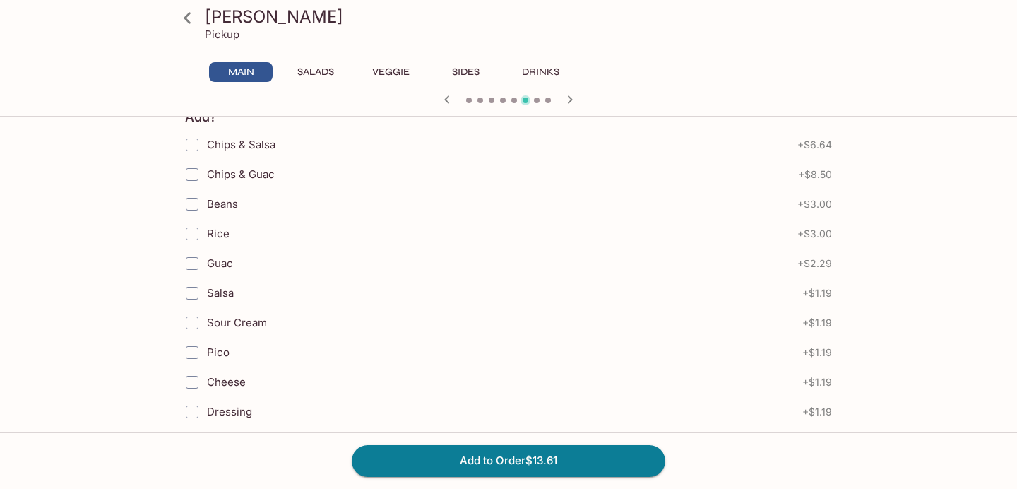
scroll to position [763, 0]
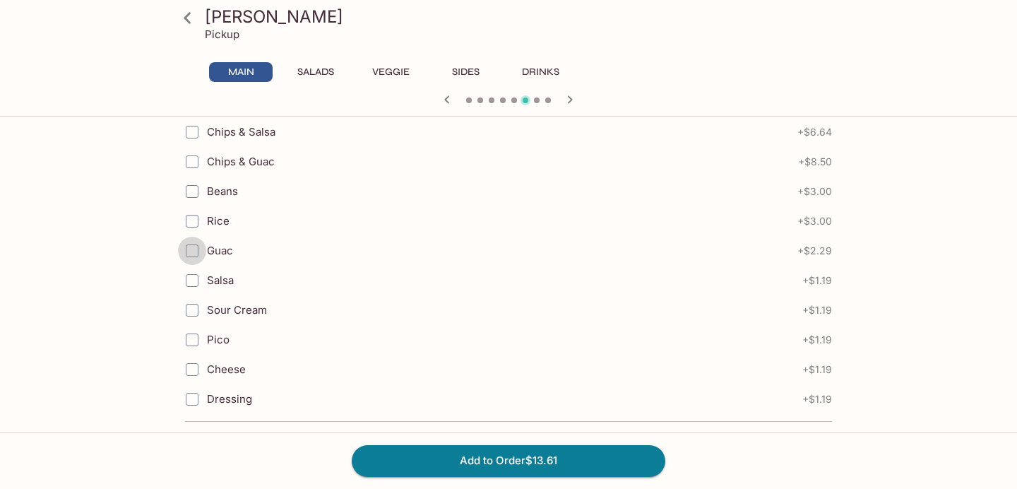
click at [196, 249] on input "Guac" at bounding box center [192, 251] width 28 height 28
checkbox input "true"
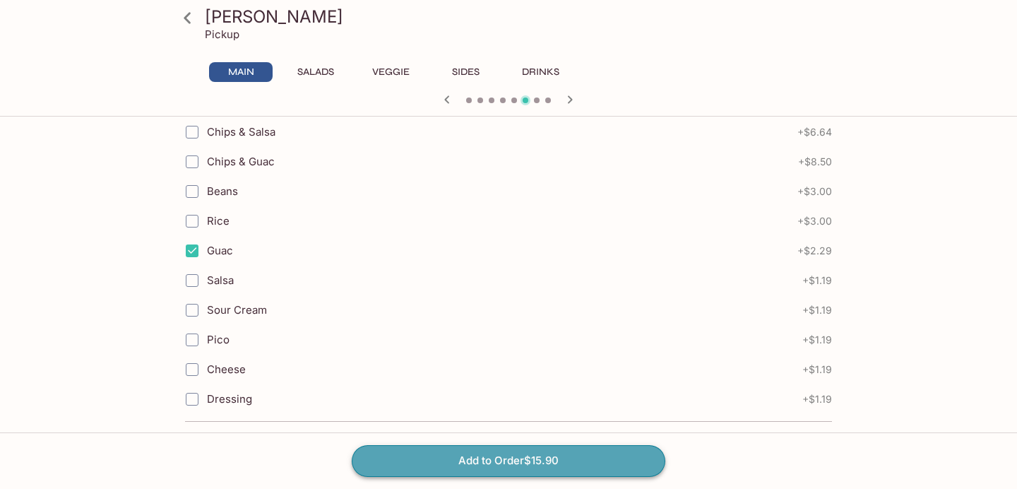
click at [429, 460] on button "Add to Order $15.90" at bounding box center [509, 460] width 314 height 31
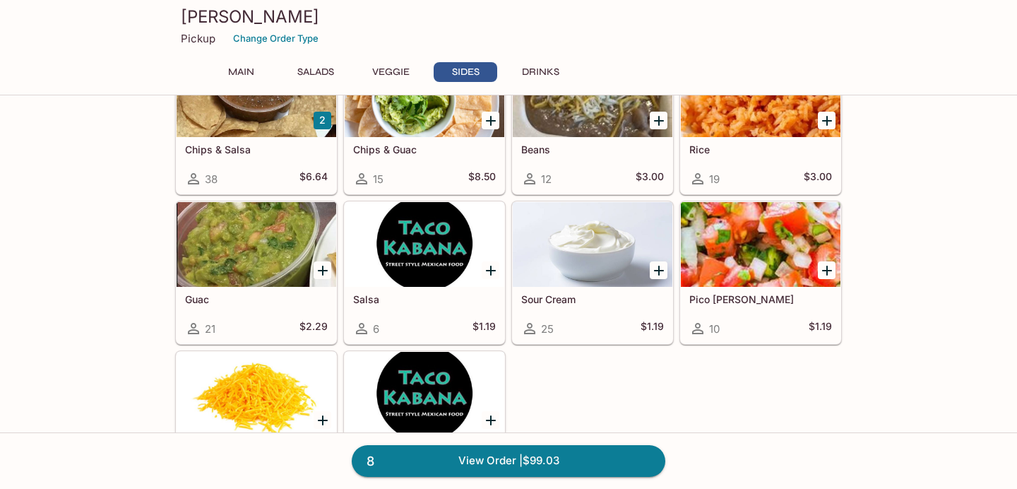
scroll to position [1154, 0]
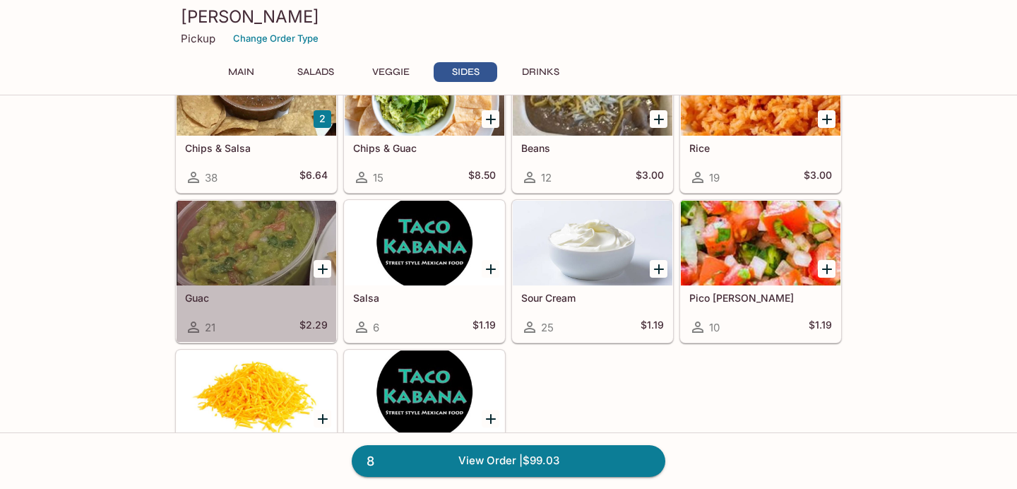
click at [251, 278] on div at bounding box center [257, 243] width 160 height 85
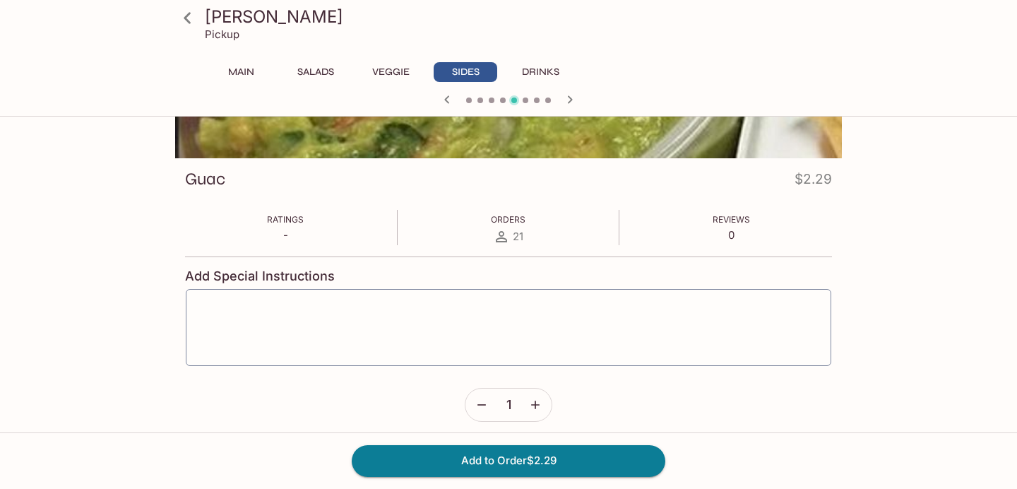
scroll to position [161, 0]
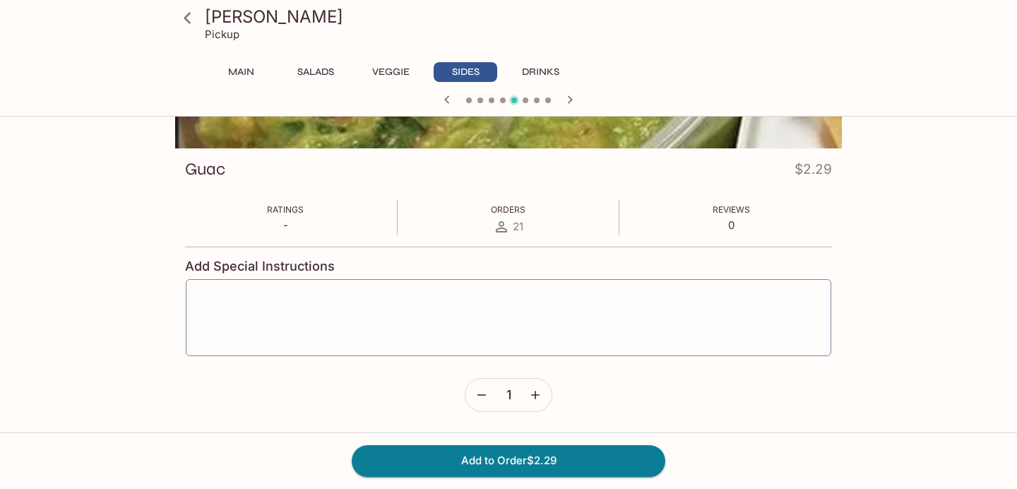
click at [532, 391] on icon "button" at bounding box center [535, 395] width 14 height 14
click at [536, 390] on icon "button" at bounding box center [535, 395] width 14 height 14
click at [401, 463] on button "Add to Order $11.45" at bounding box center [509, 460] width 314 height 31
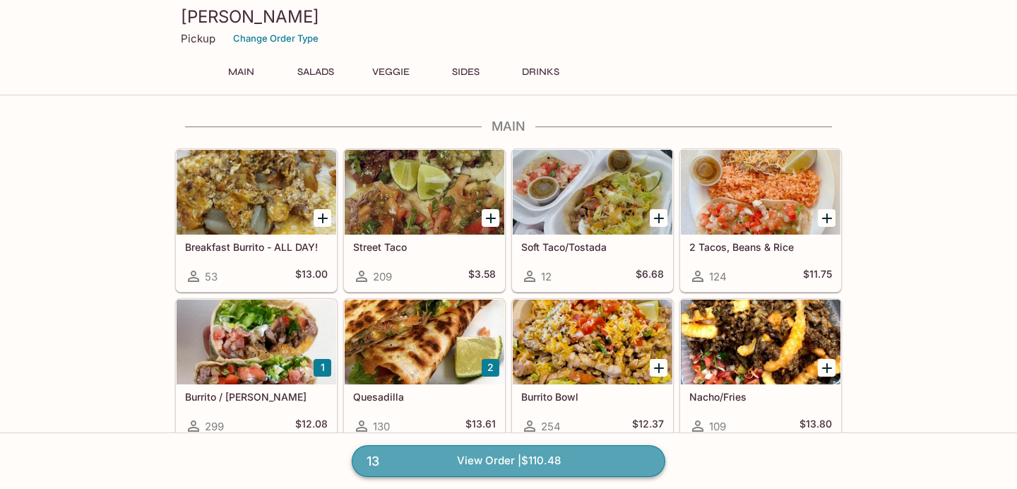
click at [411, 458] on link "13 View Order | $110.48" at bounding box center [509, 460] width 314 height 31
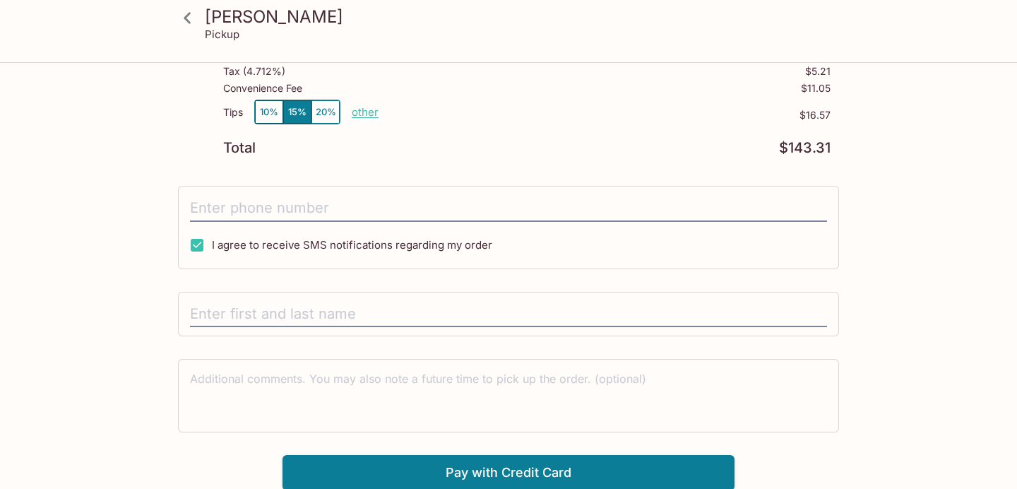
scroll to position [629, 0]
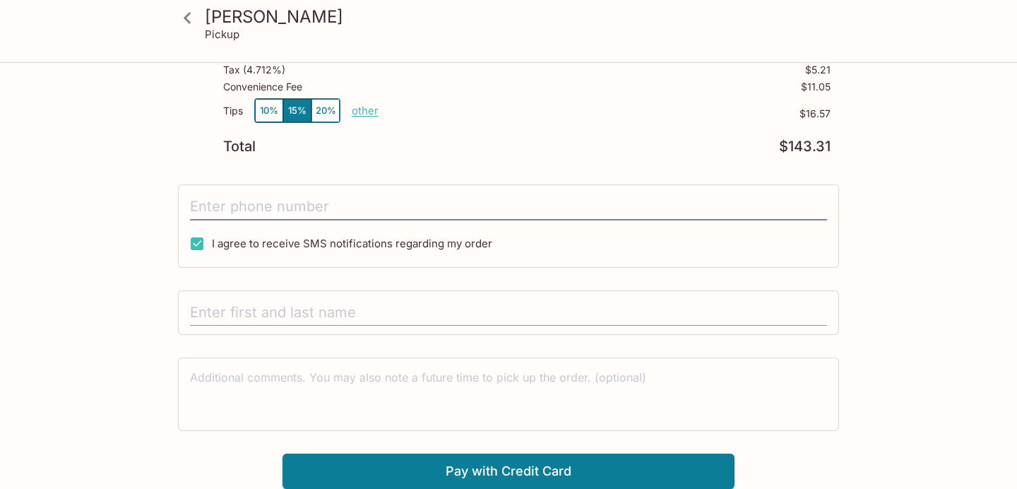
click at [315, 311] on input "text" at bounding box center [508, 312] width 637 height 27
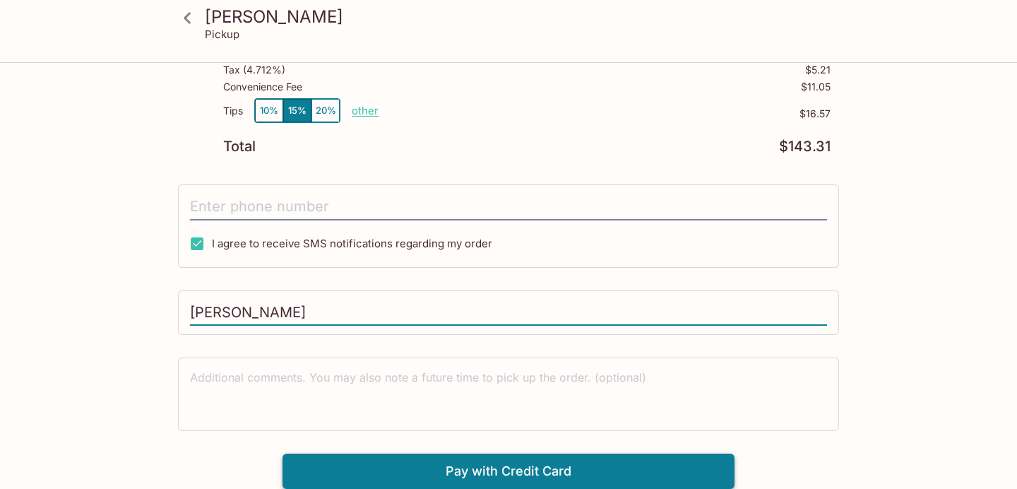
type input "Brenda Hearn"
click at [574, 469] on button "Pay with Credit Card" at bounding box center [508, 470] width 452 height 35
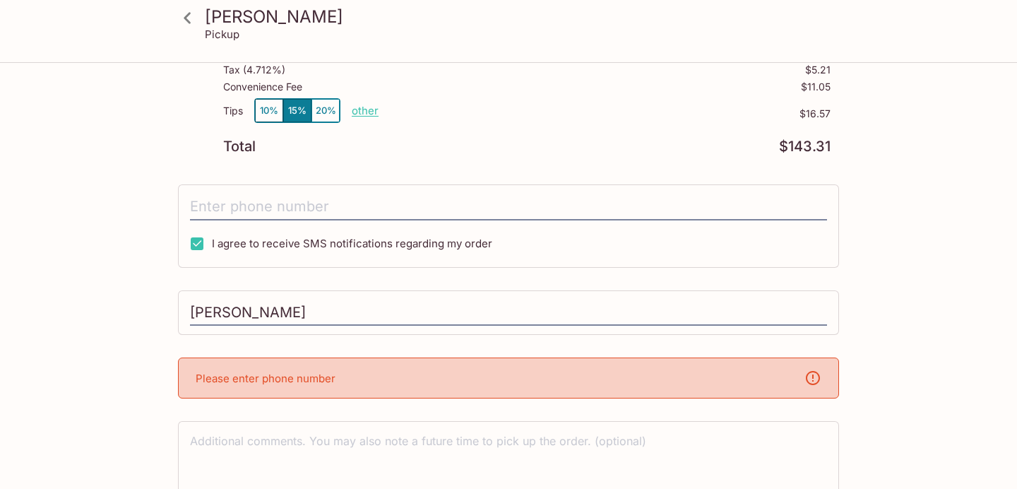
scroll to position [693, 0]
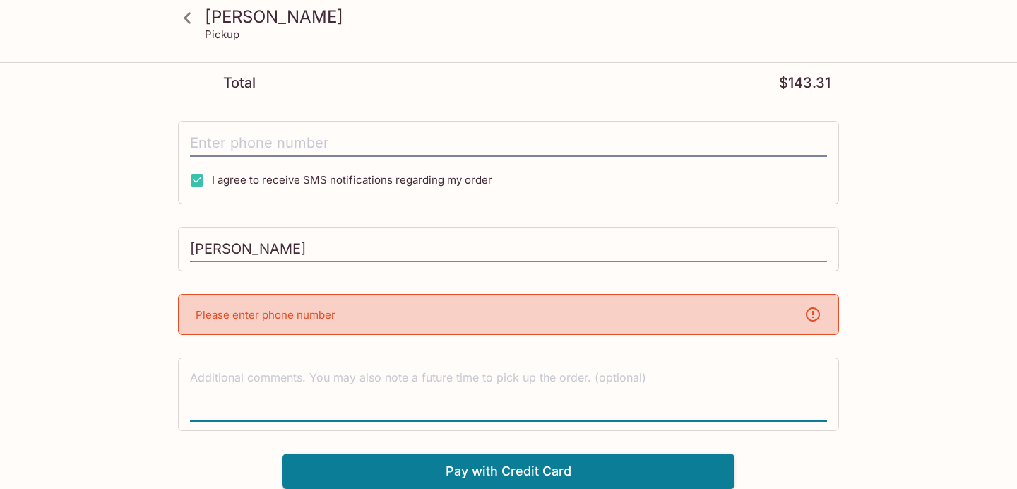
click at [275, 375] on textarea at bounding box center [508, 393] width 637 height 49
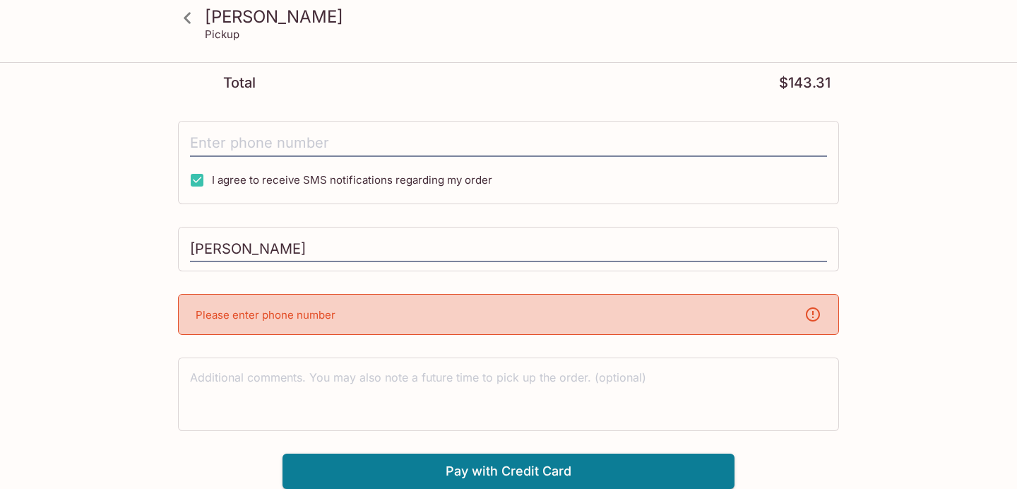
click at [317, 310] on p "Please enter phone number" at bounding box center [266, 314] width 140 height 13
click at [317, 311] on p "Please enter phone number" at bounding box center [266, 314] width 140 height 13
click at [338, 143] on input "tel" at bounding box center [508, 143] width 637 height 27
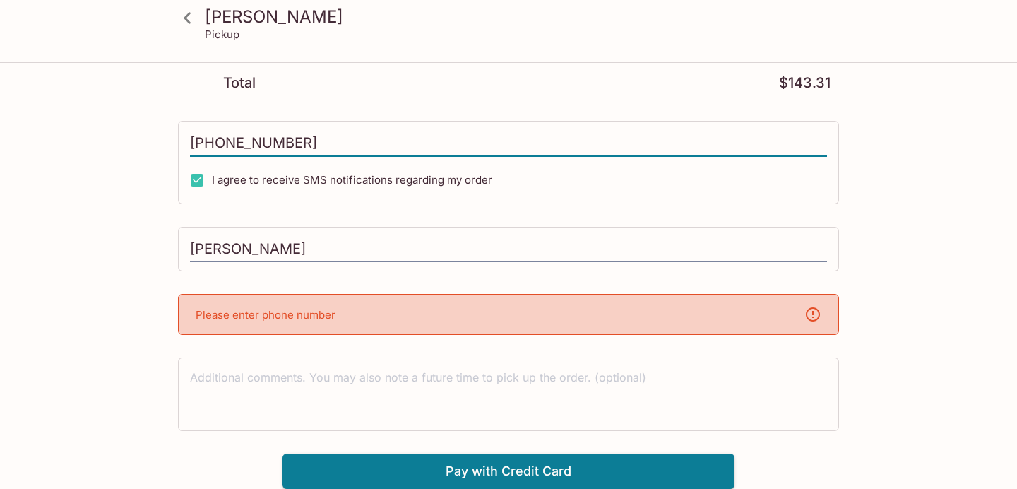
scroll to position [629, 0]
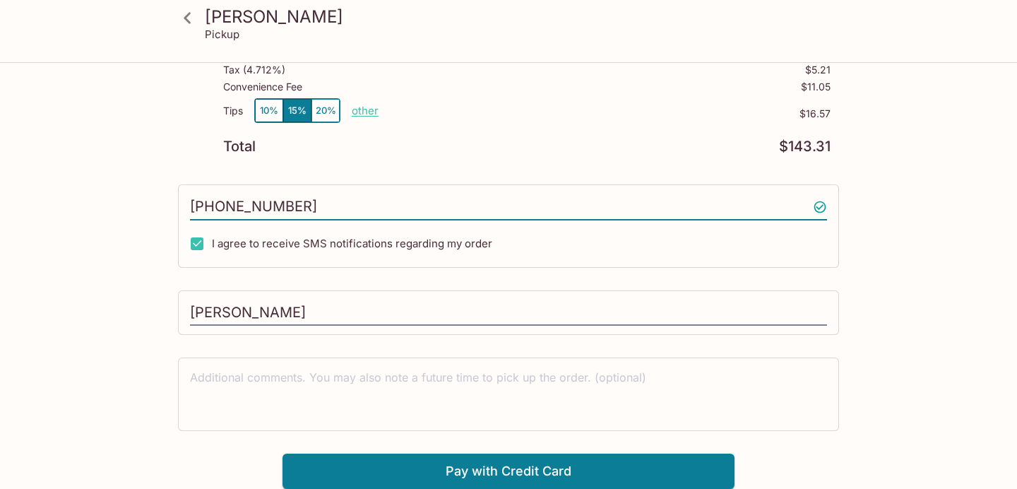
type input "(808) 754-0977"
click at [266, 112] on button "10%" at bounding box center [269, 110] width 28 height 23
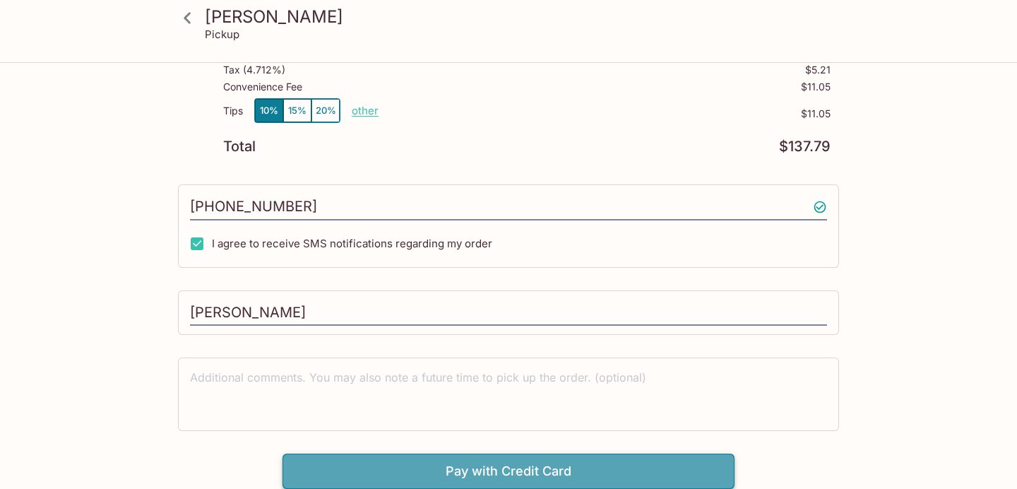
click at [392, 464] on button "Pay with Credit Card" at bounding box center [508, 470] width 452 height 35
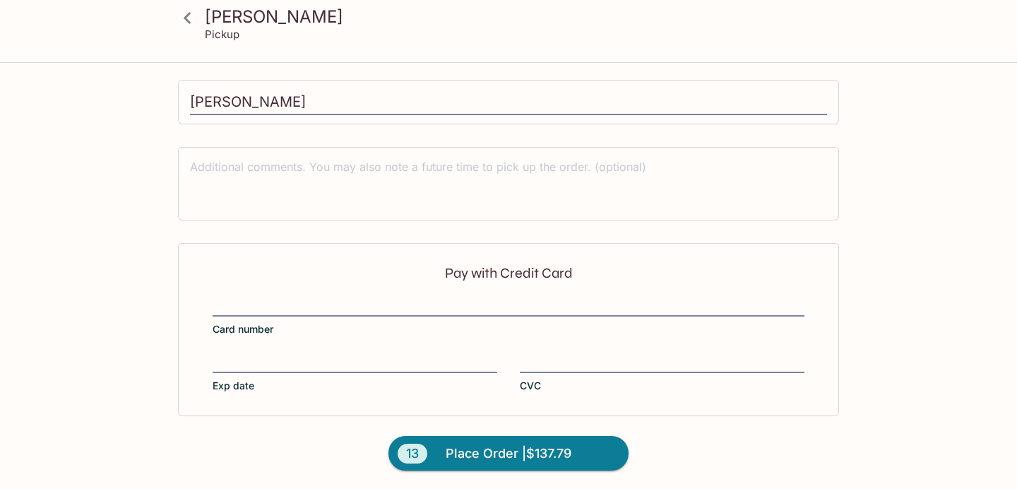
scroll to position [841, 0]
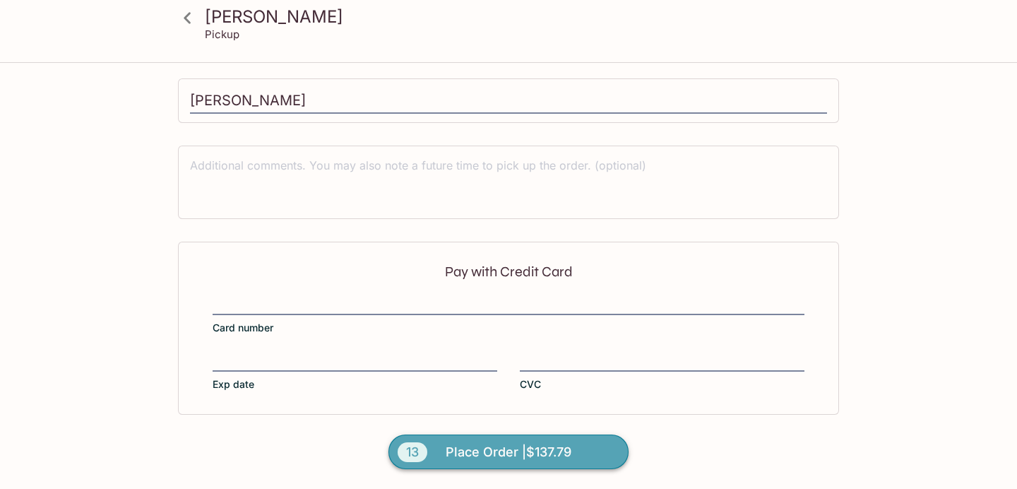
click at [474, 448] on span "Place Order | $137.79" at bounding box center [509, 452] width 126 height 23
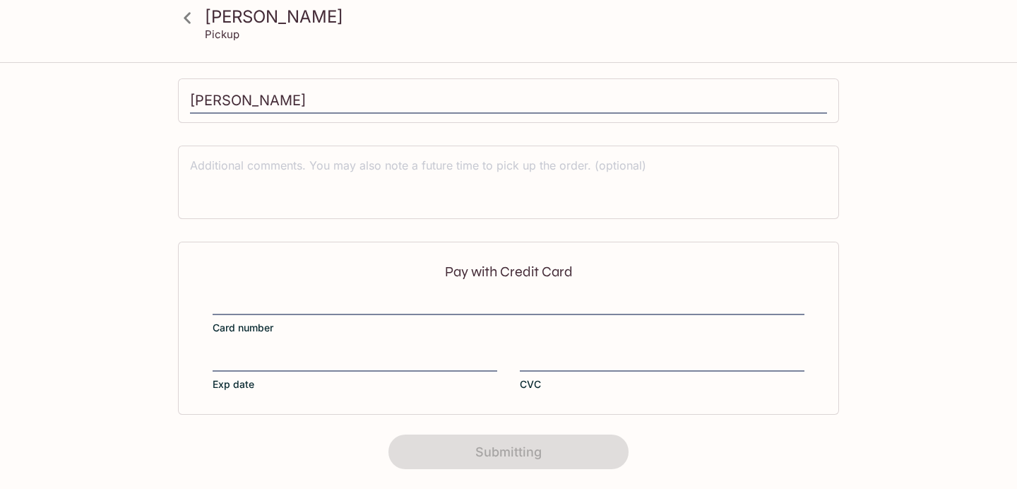
scroll to position [0, 0]
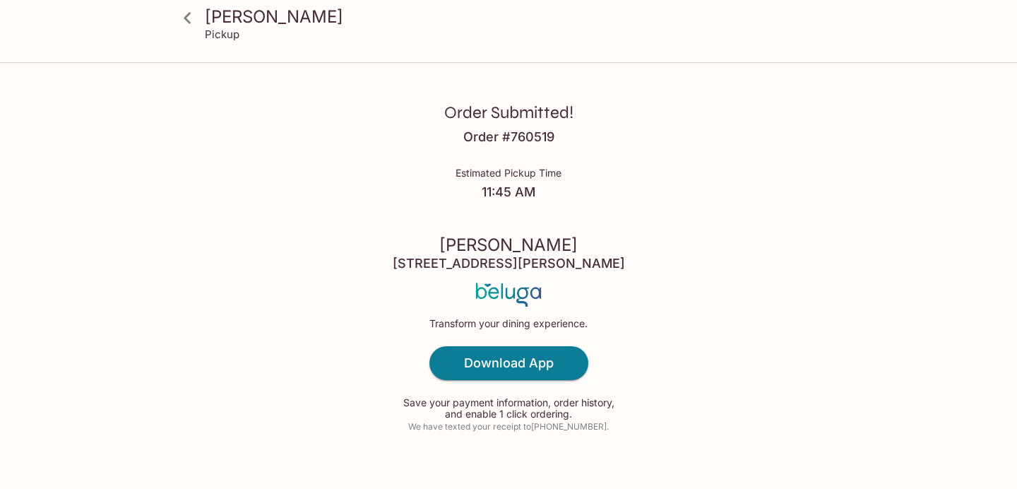
scroll to position [23, 0]
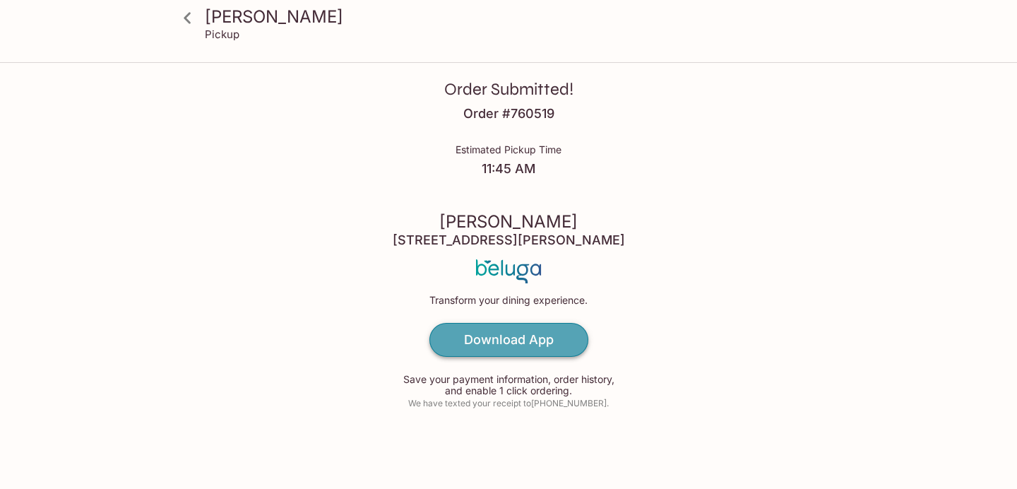
click at [494, 342] on h4 "Download App" at bounding box center [509, 340] width 90 height 16
